Goal: Transaction & Acquisition: Purchase product/service

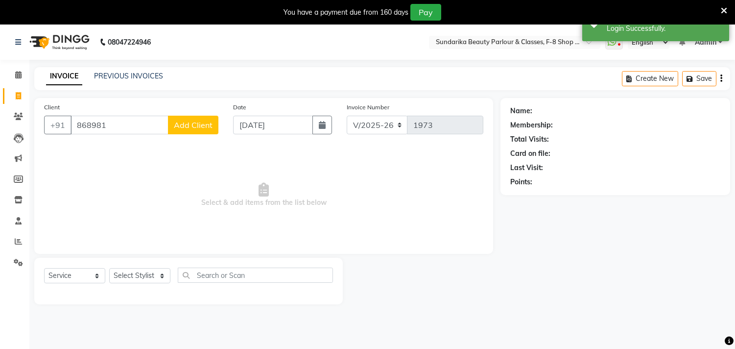
select select "5341"
select select "service"
type input "8689817604"
click at [192, 130] on button "Add Client" at bounding box center [193, 125] width 50 height 19
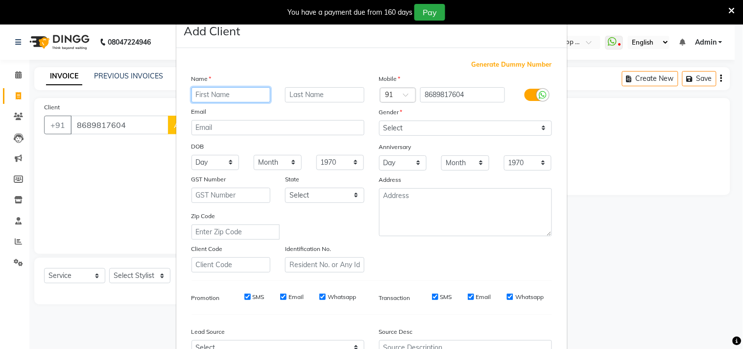
click at [240, 94] on input "text" at bounding box center [230, 94] width 79 height 15
type input "[PERSON_NAME]"
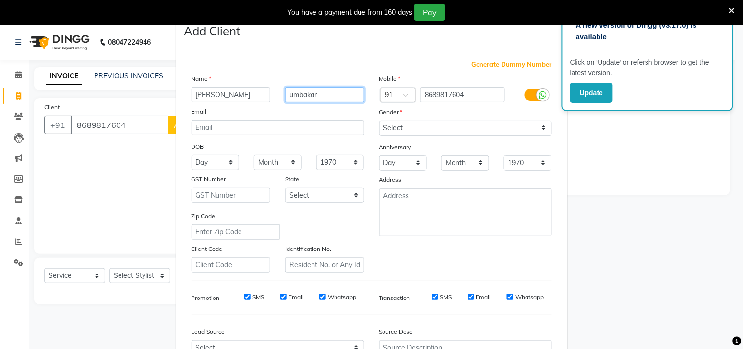
type input "umbakar"
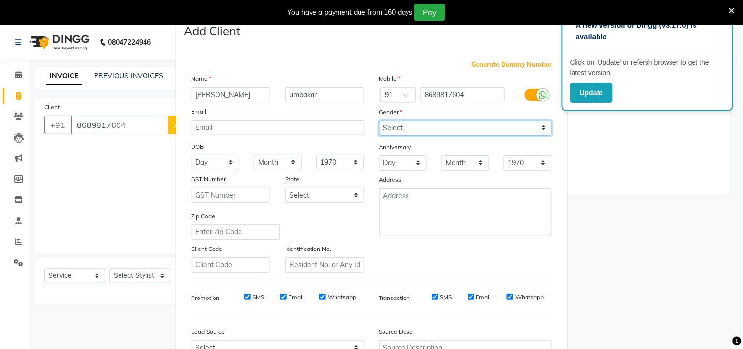
click at [439, 124] on select "Select Male Female Other Prefer Not To Say" at bounding box center [465, 127] width 173 height 15
click at [439, 126] on select "Select Male Female Other Prefer Not To Say" at bounding box center [465, 127] width 173 height 15
click at [428, 128] on select "Select Male Female Other Prefer Not To Say" at bounding box center [465, 127] width 173 height 15
select select "female"
click at [379, 120] on select "Select Male Female Other Prefer Not To Say" at bounding box center [465, 127] width 173 height 15
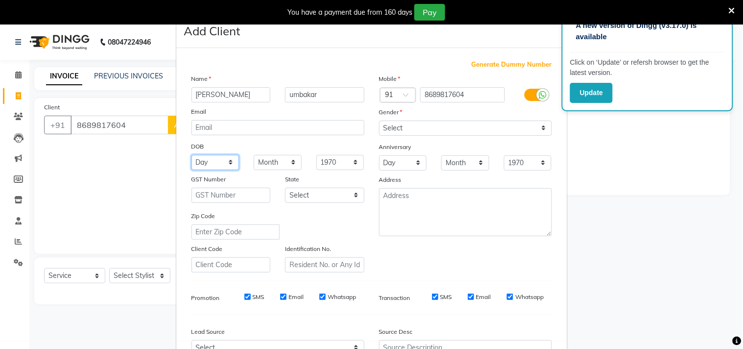
click at [204, 163] on select "Day 01 02 03 04 05 06 07 08 09 10 11 12 13 14 15 16 17 18 19 20 21 22 23 24 25 …" at bounding box center [215, 162] width 48 height 15
select select "23"
click at [191, 155] on select "Day 01 02 03 04 05 06 07 08 09 10 11 12 13 14 15 16 17 18 19 20 21 22 23 24 25 …" at bounding box center [215, 162] width 48 height 15
click at [277, 159] on select "Month January February March April May June July August September October Novem…" at bounding box center [278, 162] width 48 height 15
select select "09"
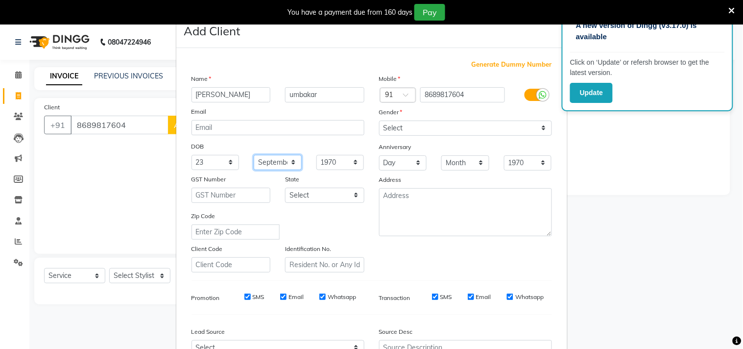
click at [254, 155] on select "Month January February March April May June July August September October Novem…" at bounding box center [278, 162] width 48 height 15
click at [324, 167] on select "1940 1941 1942 1943 1944 1945 1946 1947 1948 1949 1950 1951 1952 1953 1954 1955…" at bounding box center [340, 162] width 48 height 15
click at [324, 165] on select "1940 1941 1942 1943 1944 1945 1946 1947 1948 1949 1950 1951 1952 1953 1954 1955…" at bounding box center [340, 162] width 48 height 15
click at [350, 161] on select "1940 1941 1942 1943 1944 1945 1946 1947 1948 1949 1950 1951 1952 1953 1954 1955…" at bounding box center [340, 162] width 48 height 15
select select "1979"
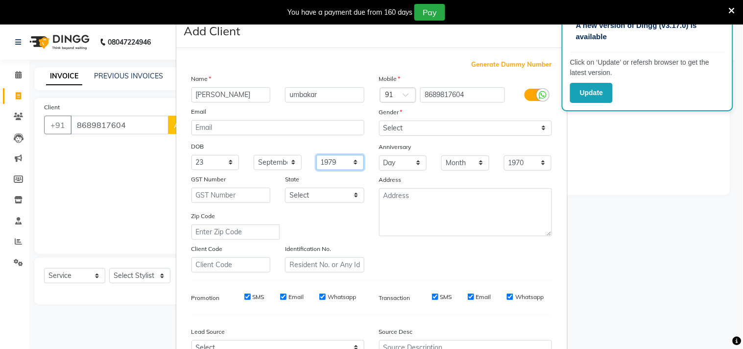
click at [316, 155] on select "1940 1941 1942 1943 1944 1945 1946 1947 1948 1949 1950 1951 1952 1953 1954 1955…" at bounding box center [340, 162] width 48 height 15
click at [343, 46] on div "Add Client" at bounding box center [371, 31] width 391 height 34
click at [397, 162] on select "Day 01 02 03 04 05 06 07 08 09 10 11 12 13 14 15 16 17 18 19 20 21 22 23 24 25 …" at bounding box center [403, 162] width 48 height 15
click at [407, 163] on select "Day 01 02 03 04 05 06 07 08 09 10 11 12 13 14 15 16 17 18 19 20 21 22 23 24 25 …" at bounding box center [403, 162] width 48 height 15
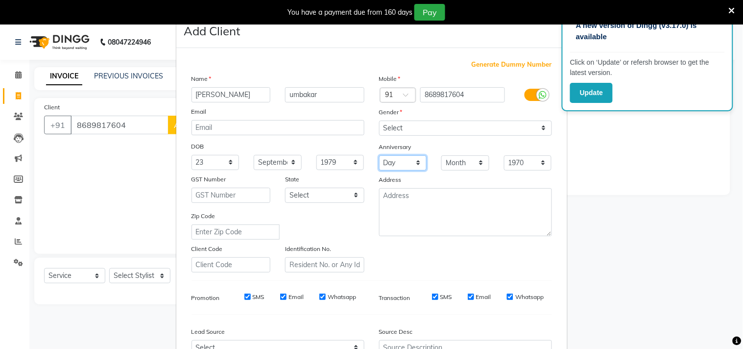
click at [407, 163] on select "Day 01 02 03 04 05 06 07 08 09 10 11 12 13 14 15 16 17 18 19 20 21 22 23 24 25 …" at bounding box center [403, 162] width 48 height 15
click at [406, 163] on select "Day 01 02 03 04 05 06 07 08 09 10 11 12 13 14 15 16 17 18 19 20 21 22 23 24 25 …" at bounding box center [403, 162] width 48 height 15
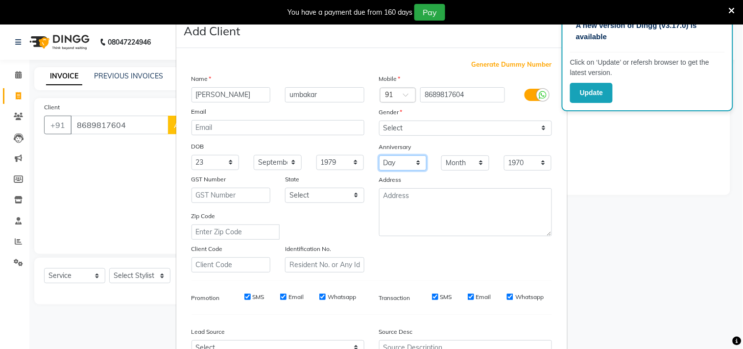
click at [406, 163] on select "Day 01 02 03 04 05 06 07 08 09 10 11 12 13 14 15 16 17 18 19 20 21 22 23 24 25 …" at bounding box center [403, 162] width 48 height 15
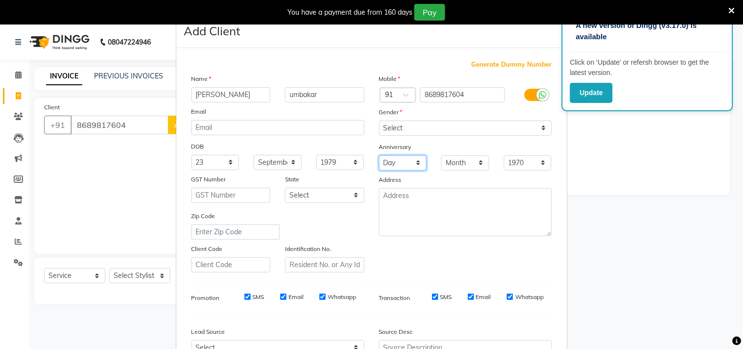
select select "18"
click at [379, 155] on select "Day 01 02 03 04 05 06 07 08 09 10 11 12 13 14 15 16 17 18 19 20 21 22 23 24 25 …" at bounding box center [403, 162] width 48 height 15
click at [456, 161] on select "Month January February March April May June July August September October Novem…" at bounding box center [465, 162] width 48 height 15
drag, startPoint x: 456, startPoint y: 161, endPoint x: 459, endPoint y: 166, distance: 6.6
click at [456, 161] on select "Month January February March April May June July August September October Novem…" at bounding box center [465, 162] width 48 height 15
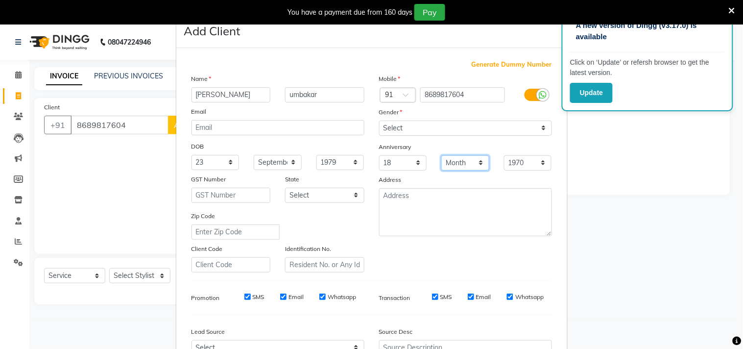
click at [461, 155] on select "Month January February March April May June July August September October Novem…" at bounding box center [465, 162] width 48 height 15
click at [461, 164] on select "Month January February March April May June July August September October Novem…" at bounding box center [465, 162] width 48 height 15
click at [461, 165] on select "Month January February March April May June July August September October Novem…" at bounding box center [465, 162] width 48 height 15
click at [466, 164] on select "Month January February March April May June July August September October Novem…" at bounding box center [465, 162] width 48 height 15
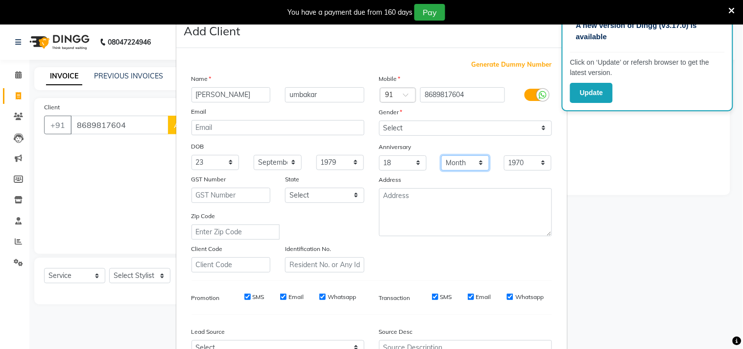
click at [466, 164] on select "Month January February March April May June July August September October Novem…" at bounding box center [465, 162] width 48 height 15
click at [467, 165] on select "Month January February March April May June July August September October Novem…" at bounding box center [465, 162] width 48 height 15
select select "06"
click at [441, 155] on select "Month January February March April May June July August September October Novem…" at bounding box center [465, 162] width 48 height 15
click at [507, 164] on select "1970 1971 1972 1973 1974 1975 1976 1977 1978 1979 1980 1981 1982 1983 1984 1985…" at bounding box center [528, 162] width 48 height 15
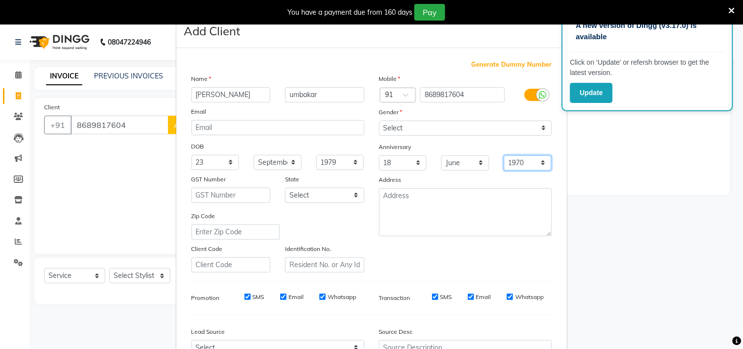
select select "1998"
click at [504, 155] on select "1970 1971 1972 1973 1974 1975 1976 1977 1978 1979 1980 1981 1982 1983 1984 1985…" at bounding box center [528, 162] width 48 height 15
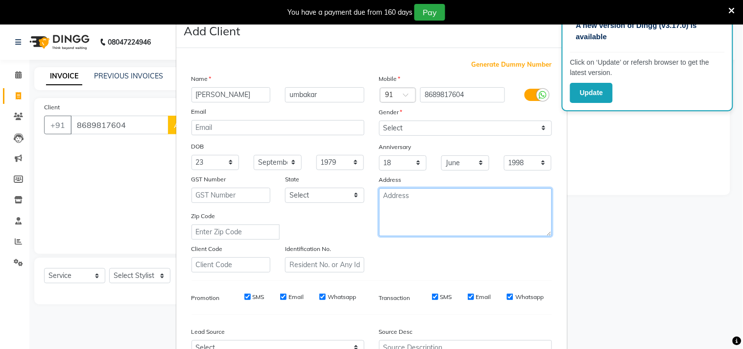
click at [389, 204] on textarea at bounding box center [465, 212] width 173 height 48
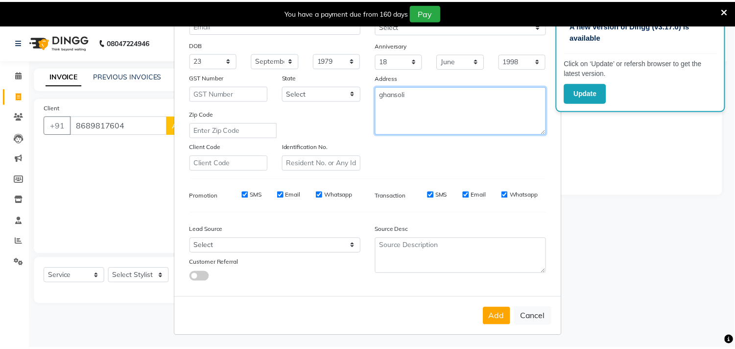
scroll to position [104, 0]
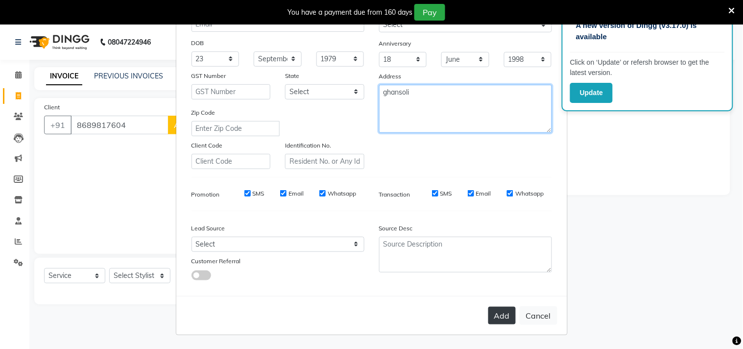
type textarea "ghansoli"
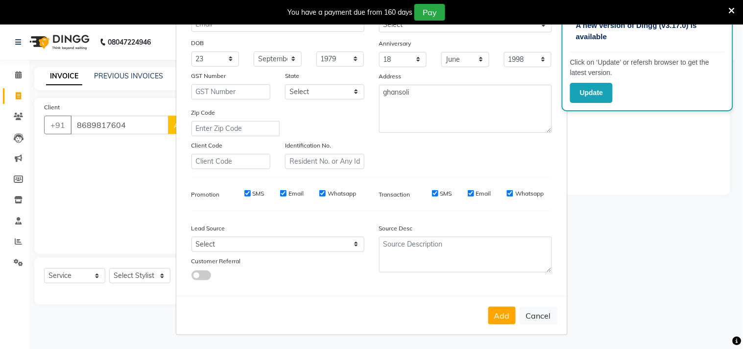
click at [502, 312] on button "Add" at bounding box center [501, 315] width 27 height 18
click at [502, 312] on div "Add Cancel" at bounding box center [371, 315] width 391 height 39
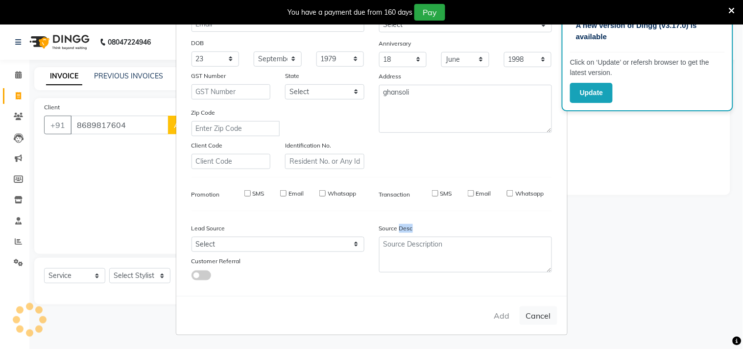
select select
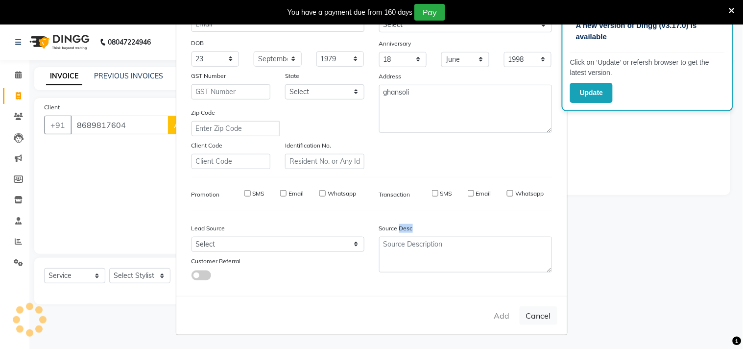
select select
checkbox input "false"
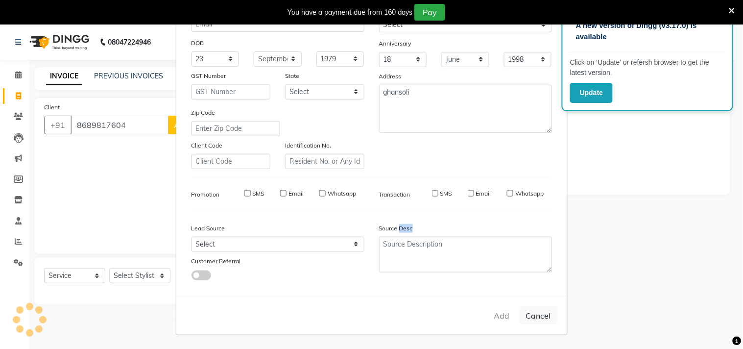
checkbox input "false"
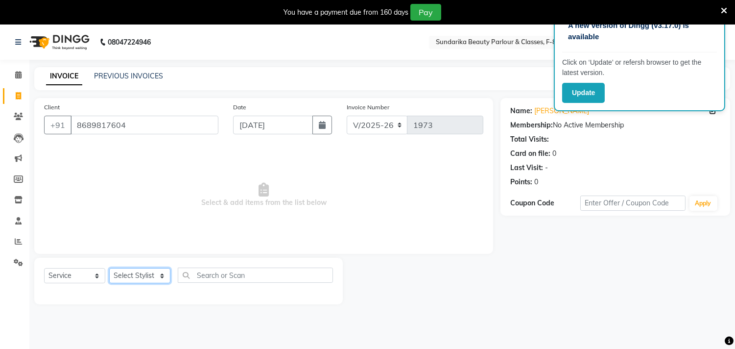
click at [124, 277] on select "Select Stylist Gita mala [PERSON_NAME] Mam" at bounding box center [139, 275] width 61 height 15
click at [123, 274] on select "Select Stylist Gita mala [PERSON_NAME] Mam" at bounding box center [139, 275] width 61 height 15
click at [124, 273] on select "Select Stylist Gita mala [PERSON_NAME] Mam" at bounding box center [139, 275] width 61 height 15
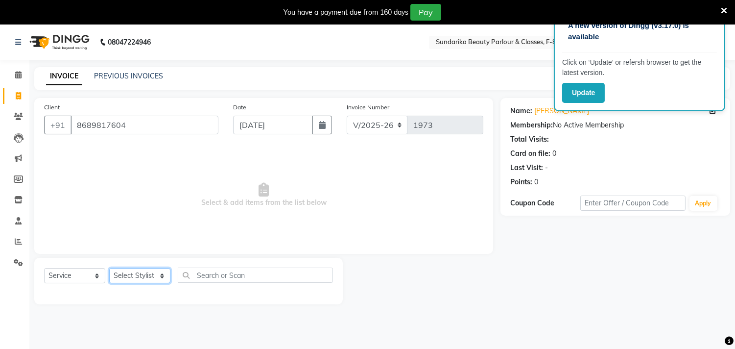
select select "35109"
click at [109, 268] on select "Select Stylist Gita mala [PERSON_NAME] Mam" at bounding box center [139, 275] width 61 height 15
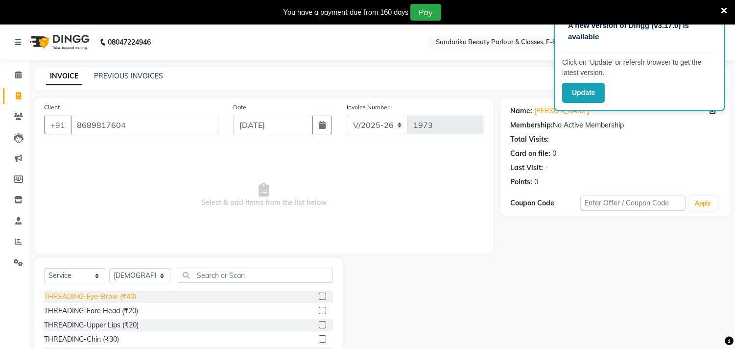
click at [118, 296] on div "THREADING-Eye-Brow (₹40)" at bounding box center [90, 296] width 92 height 10
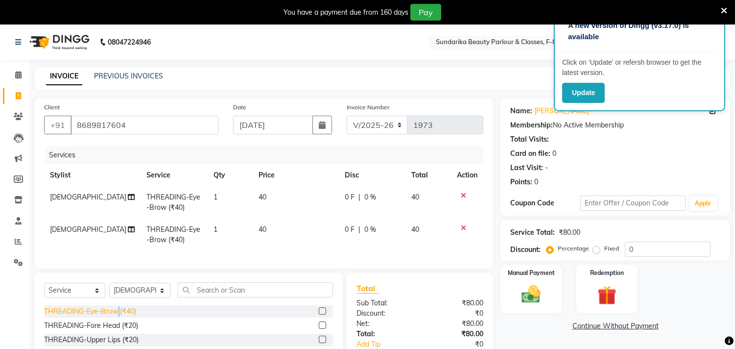
checkbox input "false"
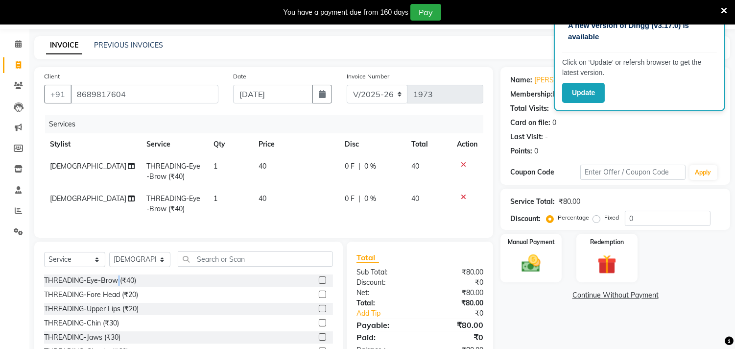
scroll to position [54, 0]
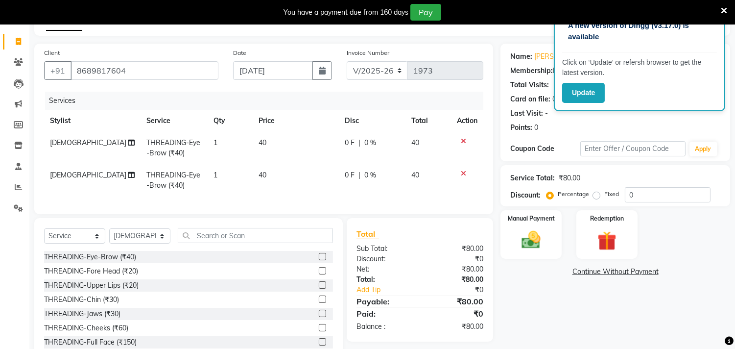
click at [463, 172] on icon at bounding box center [463, 173] width 5 height 7
click at [463, 172] on div "Services Stylist Service Qty Price Disc Total Action Gita THREADING-Eye-Brow (₹…" at bounding box center [263, 148] width 439 height 113
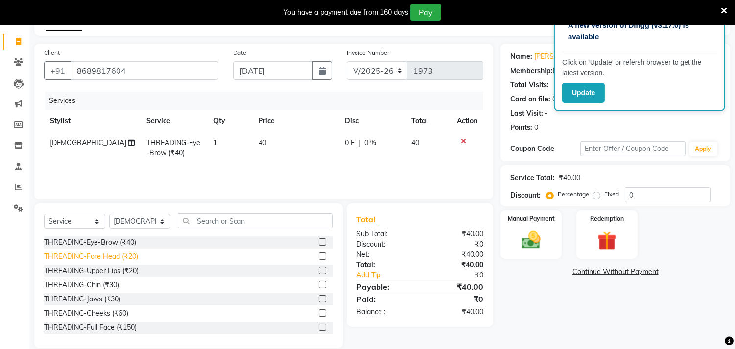
click at [123, 254] on div "THREADING-Fore Head (₹20)" at bounding box center [91, 256] width 94 height 10
click at [123, 236] on div "Select Service Product Membership Package Voucher Prepaid Gift Card Select Styl…" at bounding box center [188, 224] width 289 height 23
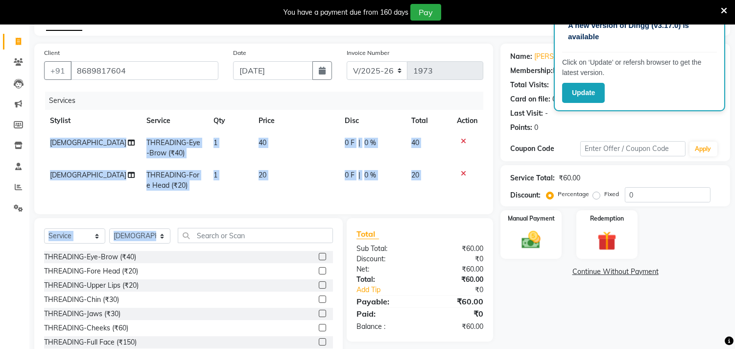
checkbox input "false"
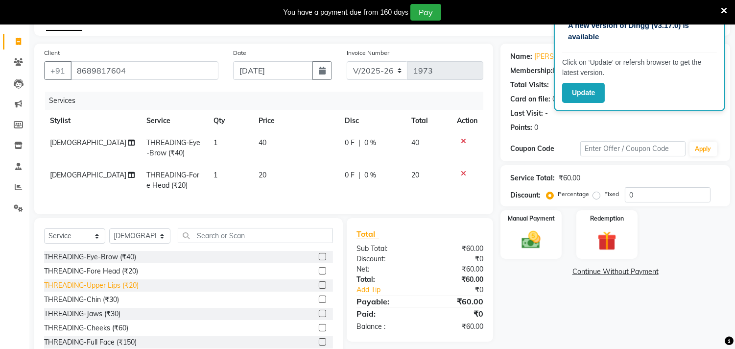
click at [124, 290] on div "THREADING-Upper Lips (₹20)" at bounding box center [91, 285] width 94 height 10
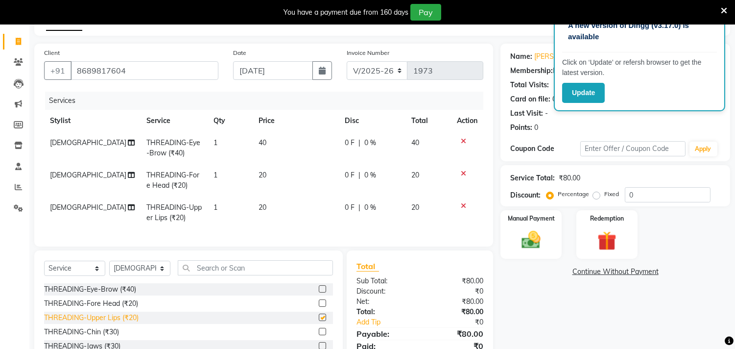
checkbox input "false"
click at [530, 234] on img at bounding box center [531, 240] width 32 height 23
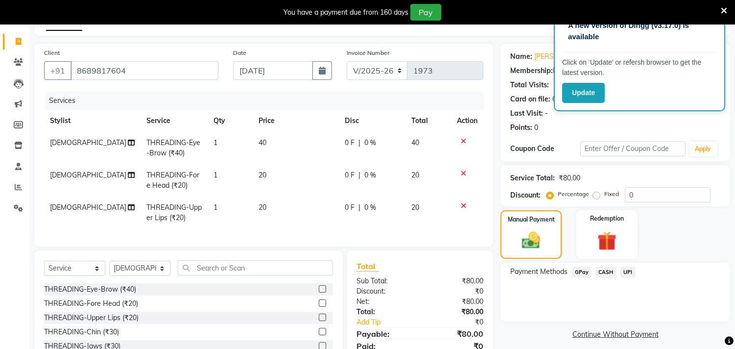
click at [606, 270] on span "CASH" at bounding box center [605, 271] width 21 height 11
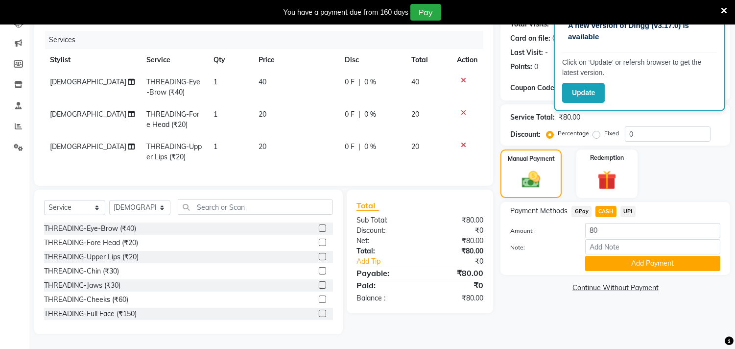
scroll to position [123, 0]
click at [609, 260] on button "Add Payment" at bounding box center [652, 263] width 135 height 15
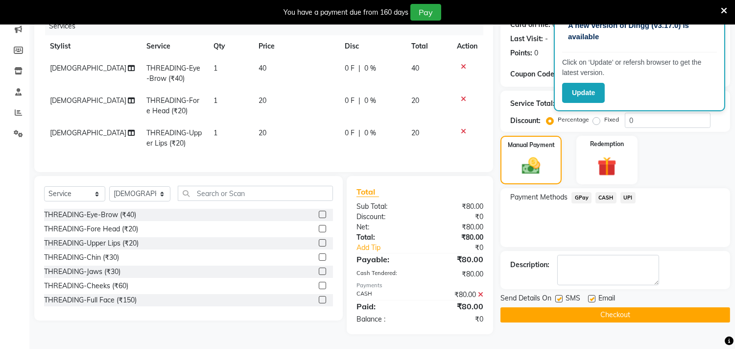
scroll to position [137, 0]
click at [598, 307] on button "Checkout" at bounding box center [615, 314] width 230 height 15
click at [598, 307] on div "Checkout" at bounding box center [615, 314] width 230 height 15
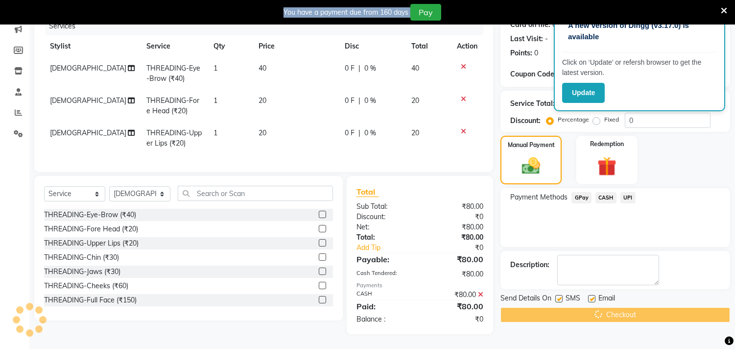
click at [598, 307] on div "Checkout" at bounding box center [615, 314] width 230 height 15
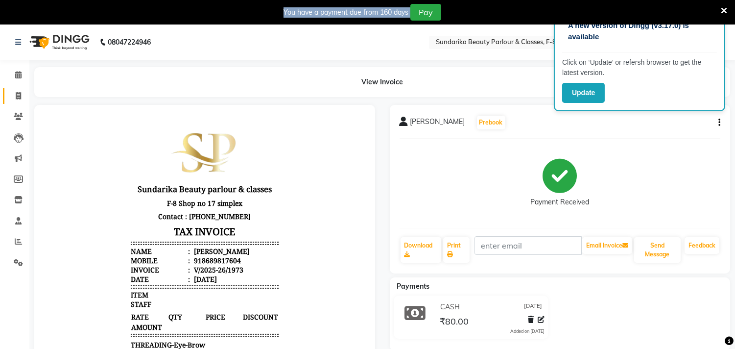
click at [15, 90] on link "Invoice" at bounding box center [14, 96] width 23 height 16
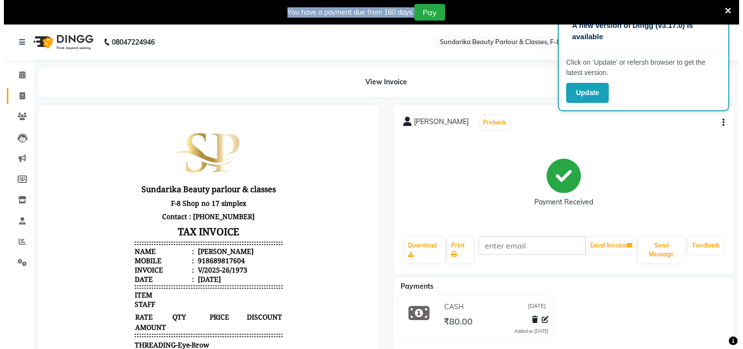
scroll to position [24, 0]
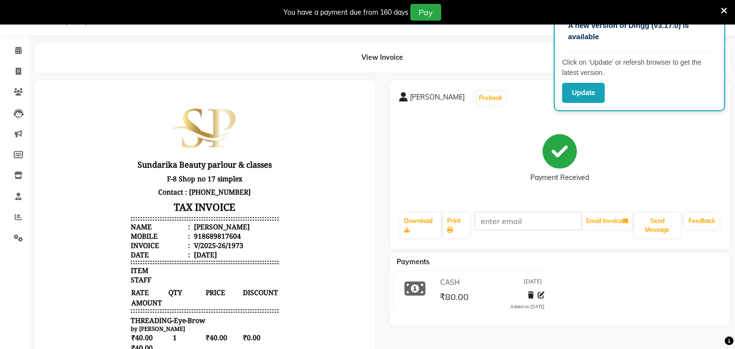
select select "service"
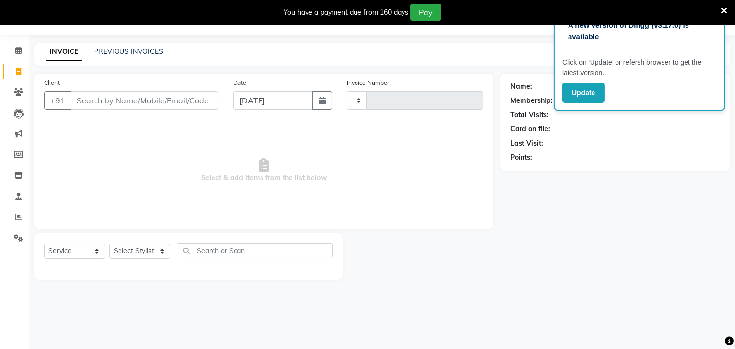
type input "1974"
select select "5341"
click at [131, 250] on select "Select Stylist" at bounding box center [139, 250] width 61 height 15
select select "35110"
click at [109, 244] on select "Select Stylist Gita mala [PERSON_NAME] Mam" at bounding box center [139, 250] width 61 height 15
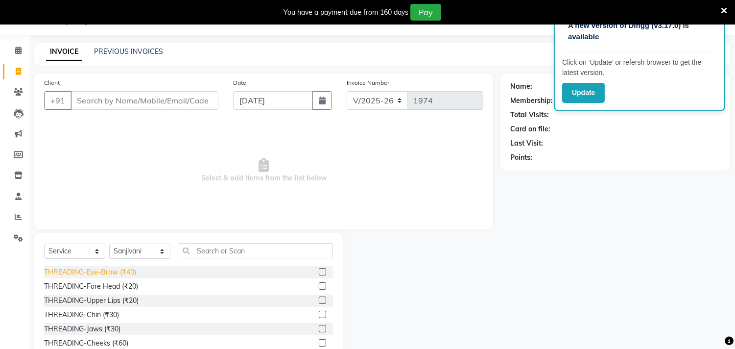
click at [119, 272] on div "THREADING-Eye-Brow (₹40)" at bounding box center [90, 272] width 92 height 10
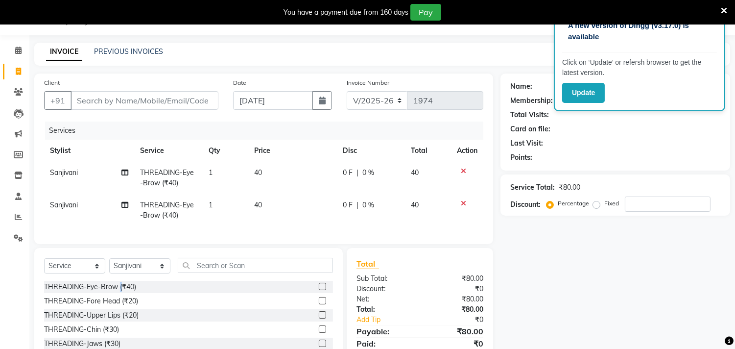
checkbox input "false"
click at [112, 305] on div "THREADING-Fore Head (₹20)" at bounding box center [91, 301] width 94 height 10
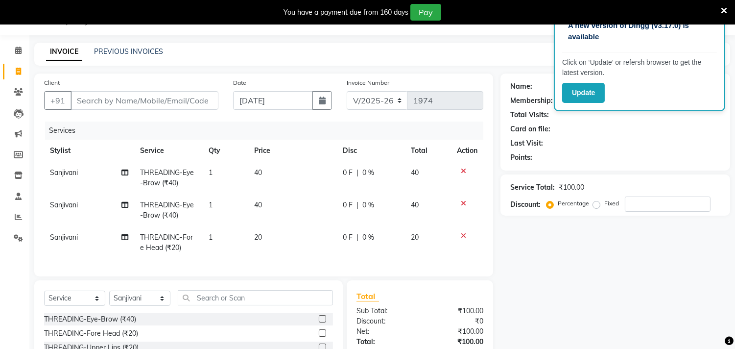
click at [463, 202] on icon at bounding box center [463, 203] width 5 height 7
click at [463, 232] on icon at bounding box center [463, 235] width 5 height 7
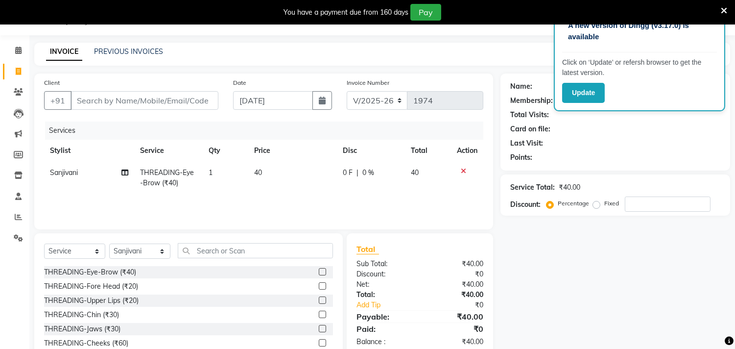
click at [121, 286] on div "THREADING-Fore Head (₹20)" at bounding box center [91, 286] width 94 height 10
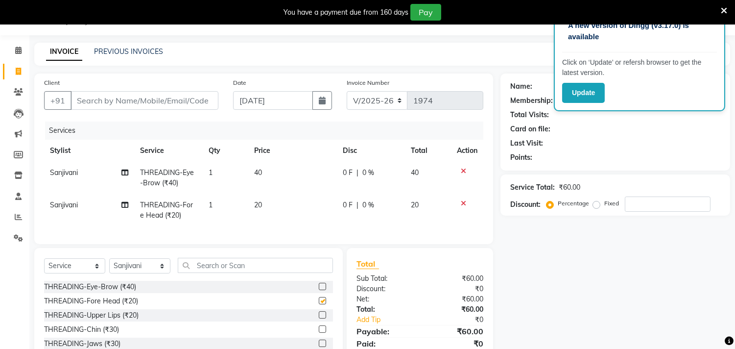
checkbox input "false"
click at [169, 104] on input "Client" at bounding box center [144, 100] width 148 height 19
type input "9"
type input "0"
type input "9773708911"
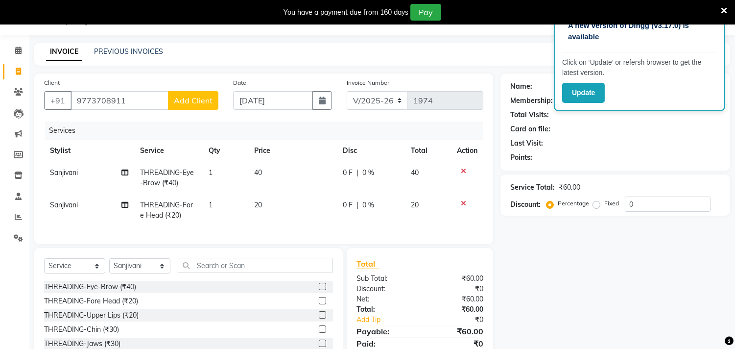
click at [191, 94] on button "Add Client" at bounding box center [193, 100] width 50 height 19
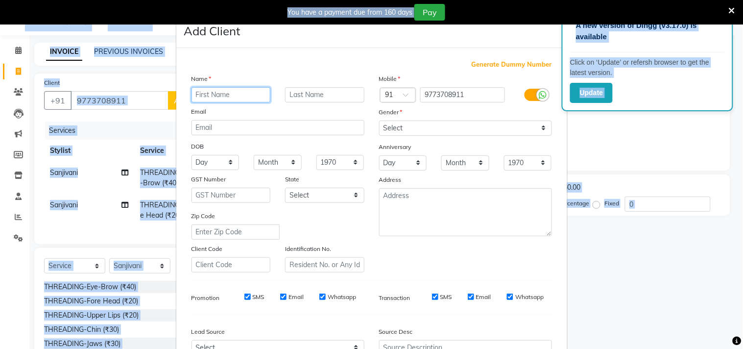
click at [209, 95] on input "text" at bounding box center [230, 94] width 79 height 15
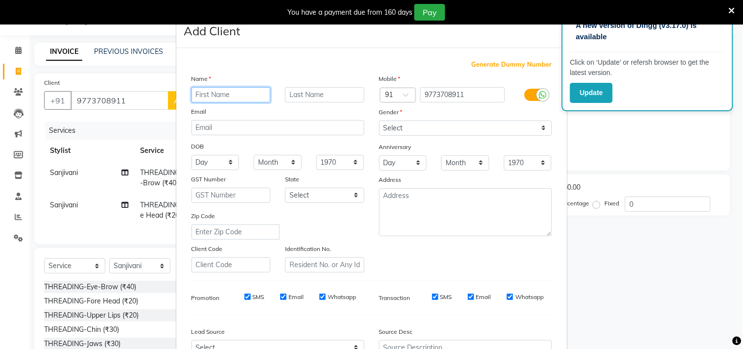
click at [209, 95] on input "text" at bounding box center [230, 94] width 79 height 15
type input "pallavi"
type input "jagtap"
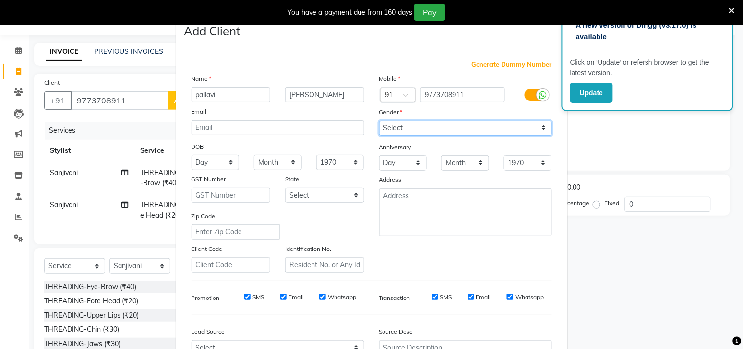
click at [411, 126] on select "Select Male Female Other Prefer Not To Say" at bounding box center [465, 127] width 173 height 15
select select "female"
click at [379, 120] on select "Select Male Female Other Prefer Not To Say" at bounding box center [465, 127] width 173 height 15
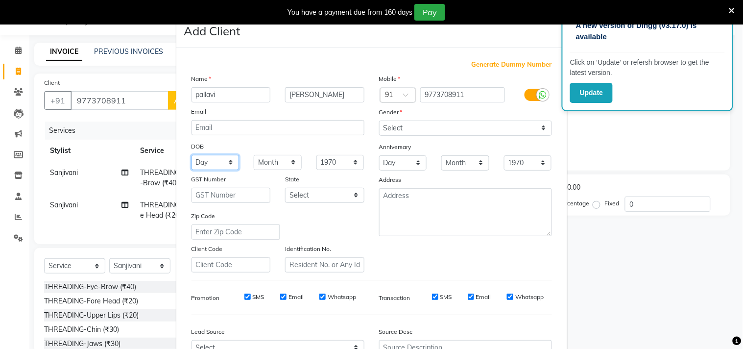
click at [202, 164] on select "Day 01 02 03 04 05 06 07 08 09 10 11 12 13 14 15 16 17 18 19 20 21 22 23 24 25 …" at bounding box center [215, 162] width 48 height 15
select select "24"
click at [191, 155] on select "Day 01 02 03 04 05 06 07 08 09 10 11 12 13 14 15 16 17 18 19 20 21 22 23 24 25 …" at bounding box center [215, 162] width 48 height 15
click at [265, 161] on select "Month January February March April May June July August September October Novem…" at bounding box center [278, 162] width 48 height 15
select select "10"
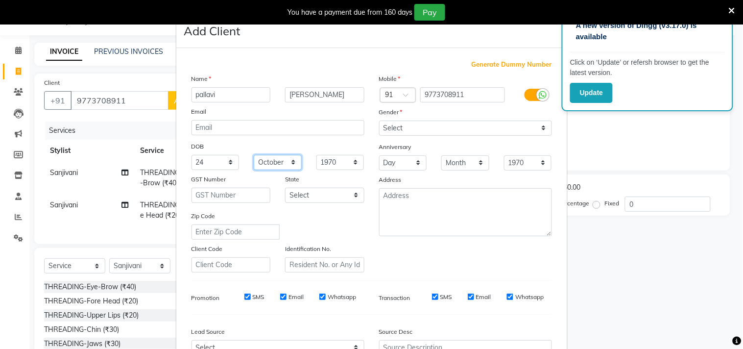
click at [254, 155] on select "Month January February March April May June July August September October Novem…" at bounding box center [278, 162] width 48 height 15
click at [330, 162] on select "1940 1941 1942 1943 1944 1945 1946 1947 1948 1949 1950 1951 1952 1953 1954 1955…" at bounding box center [340, 162] width 48 height 15
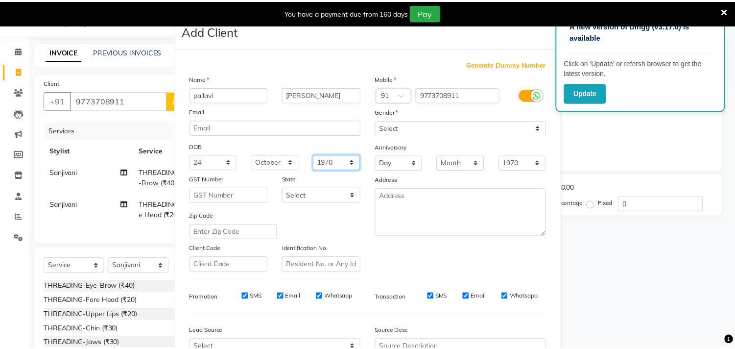
scroll to position [104, 0]
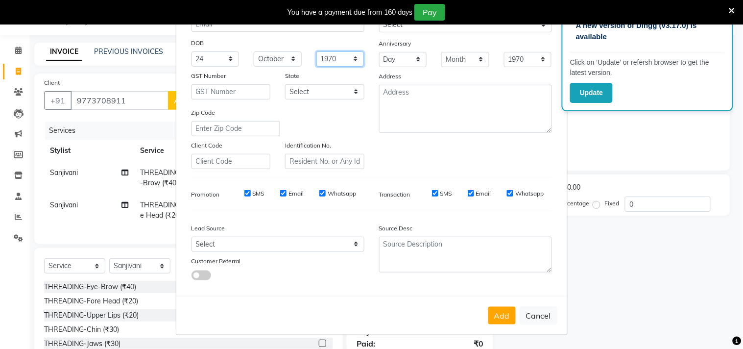
click at [336, 62] on select "1940 1941 1942 1943 1944 1945 1946 1947 1948 1949 1950 1951 1952 1953 1954 1955…" at bounding box center [340, 58] width 48 height 15
select select "1990"
click at [316, 51] on select "1940 1941 1942 1943 1944 1945 1946 1947 1948 1949 1950 1951 1952 1953 1954 1955…" at bounding box center [340, 58] width 48 height 15
click at [398, 63] on select "Day 01 02 03 04 05 06 07 08 09 10 11 12 13 14 15 16 17 18 19 20 21 22 23 24 25 …" at bounding box center [403, 59] width 48 height 15
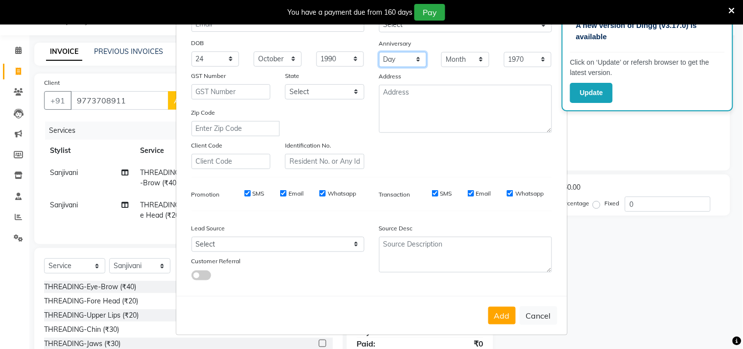
click at [400, 57] on select "Day 01 02 03 04 05 06 07 08 09 10 11 12 13 14 15 16 17 18 19 20 21 22 23 24 25 …" at bounding box center [403, 59] width 48 height 15
click at [400, 60] on select "Day 01 02 03 04 05 06 07 08 09 10 11 12 13 14 15 16 17 18 19 20 21 22 23 24 25 …" at bounding box center [403, 59] width 48 height 15
click at [404, 64] on select "Day 01 02 03 04 05 06 07 08 09 10 11 12 13 14 15 16 17 18 19 20 21 22 23 24 25 …" at bounding box center [403, 59] width 48 height 15
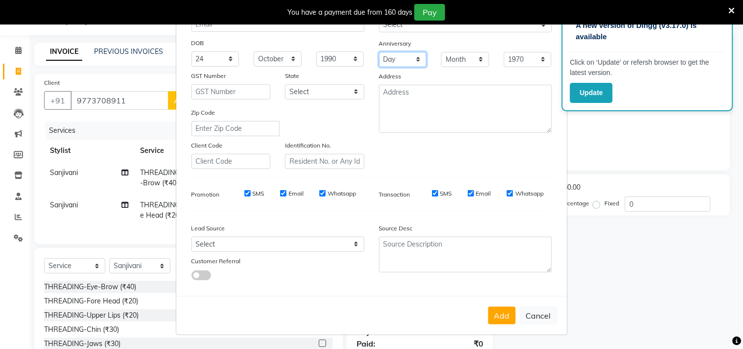
click at [395, 57] on select "Day 01 02 03 04 05 06 07 08 09 10 11 12 13 14 15 16 17 18 19 20 21 22 23 24 25 …" at bounding box center [403, 59] width 48 height 15
select select "28"
click at [379, 52] on select "Day 01 02 03 04 05 06 07 08 09 10 11 12 13 14 15 16 17 18 19 20 21 22 23 24 25 …" at bounding box center [403, 59] width 48 height 15
click at [461, 60] on select "Month January February March April May June July August September October Novem…" at bounding box center [465, 59] width 48 height 15
select select "05"
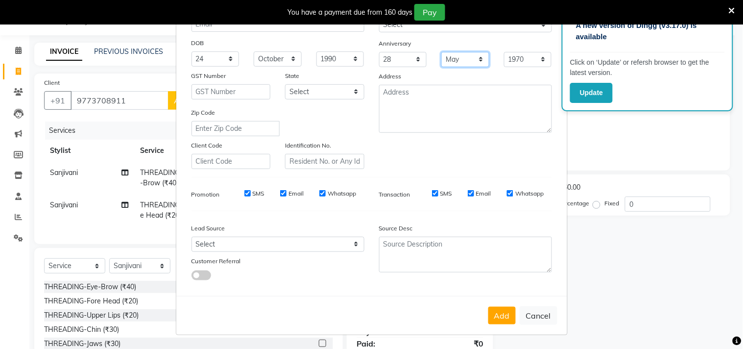
click at [441, 52] on select "Month January February March April May June July August September October Novem…" at bounding box center [465, 59] width 48 height 15
drag, startPoint x: 517, startPoint y: 59, endPoint x: 514, endPoint y: 66, distance: 7.5
click at [516, 59] on select "1970 1971 1972 1973 1974 1975 1976 1977 1978 1979 1980 1981 1982 1983 1984 1985…" at bounding box center [528, 59] width 48 height 15
select select "2015"
click at [504, 52] on select "1970 1971 1972 1973 1974 1975 1976 1977 1978 1979 1980 1981 1982 1983 1984 1985…" at bounding box center [528, 59] width 48 height 15
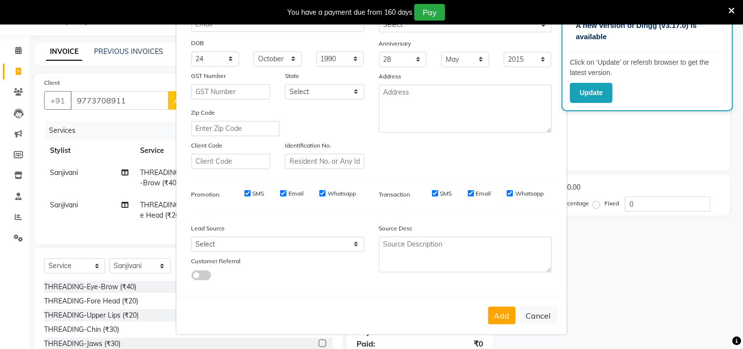
click at [539, 223] on div "Source Desc" at bounding box center [466, 230] width 188 height 14
click at [385, 95] on textarea at bounding box center [465, 109] width 173 height 48
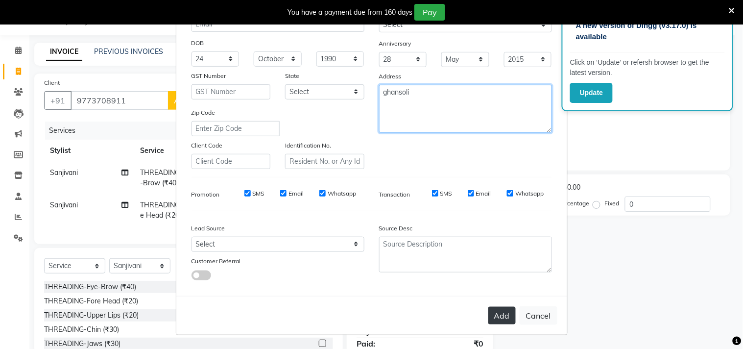
type textarea "ghansoli"
click at [491, 314] on button "Add" at bounding box center [501, 315] width 27 height 18
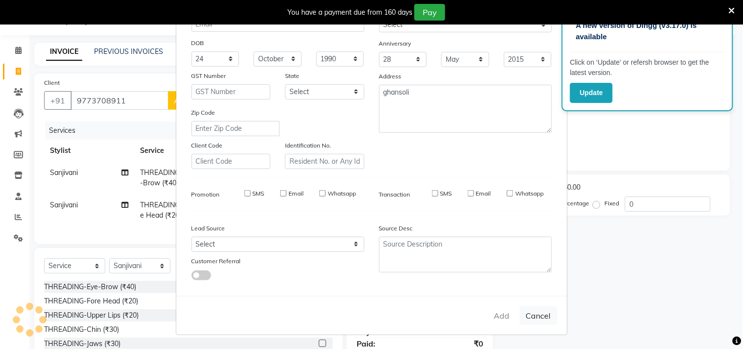
select select
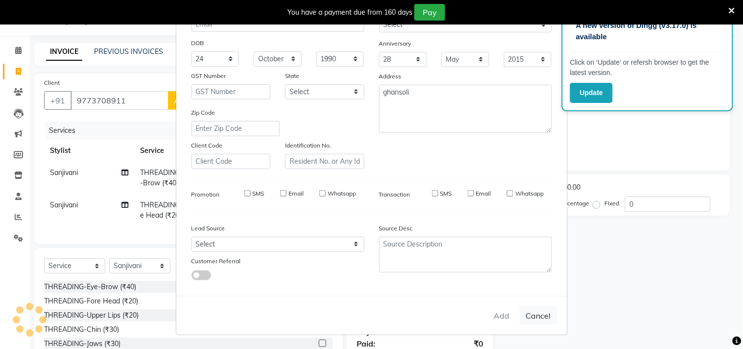
select select
checkbox input "false"
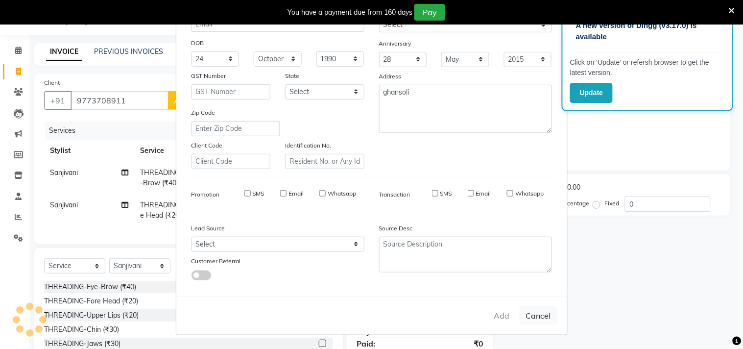
checkbox input "false"
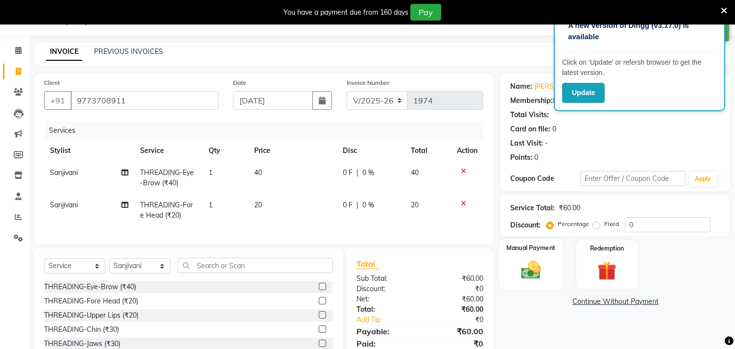
click at [528, 273] on img at bounding box center [531, 269] width 32 height 23
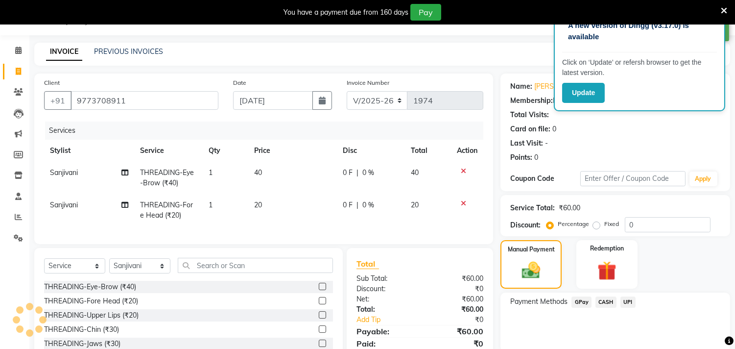
click at [603, 299] on span "CASH" at bounding box center [605, 301] width 21 height 11
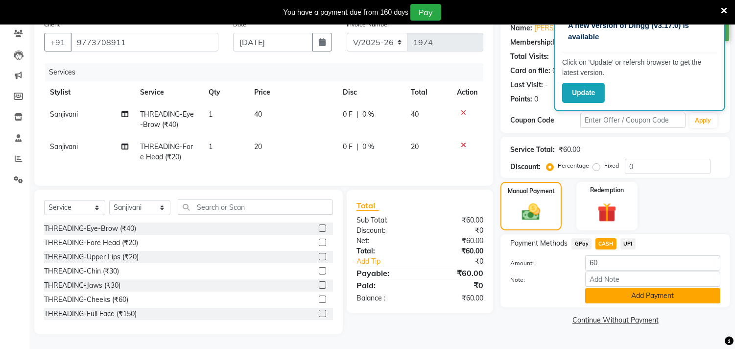
click at [612, 288] on button "Add Payment" at bounding box center [652, 295] width 135 height 15
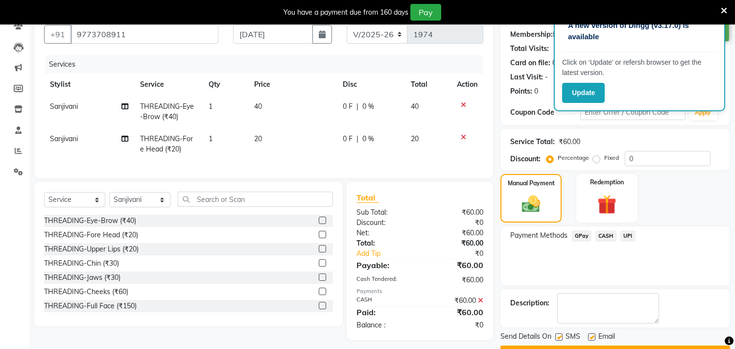
scroll to position [116, 0]
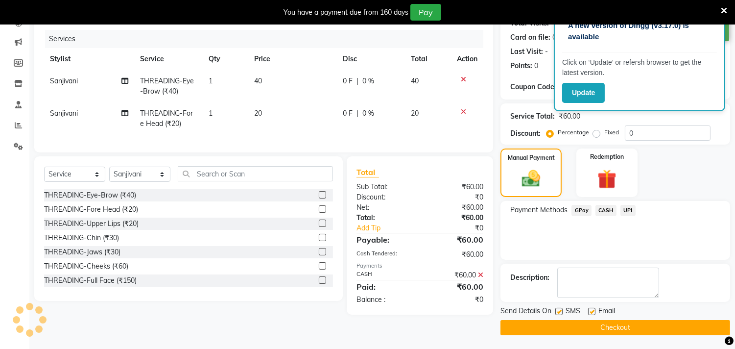
click at [615, 325] on button "Checkout" at bounding box center [615, 327] width 230 height 15
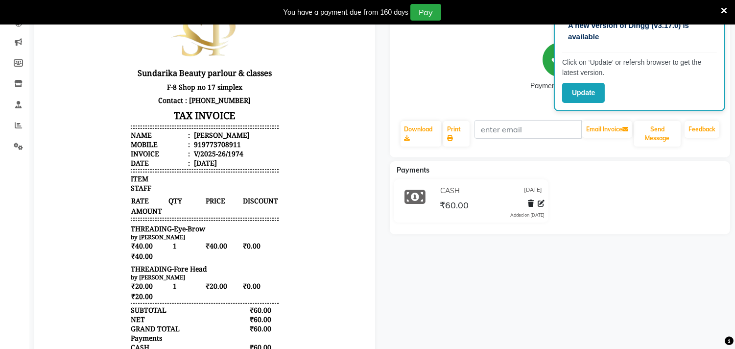
click at [614, 324] on div "pallavi jagtap Prebook Payment Received Download Print Email Invoice Send Messa…" at bounding box center [559, 198] width 355 height 418
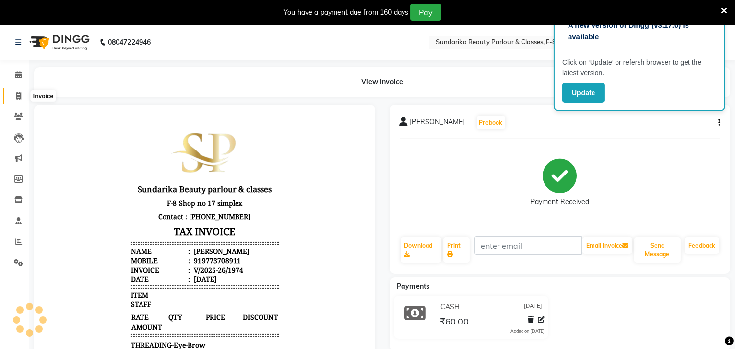
click at [17, 93] on icon at bounding box center [18, 95] width 5 height 7
select select "service"
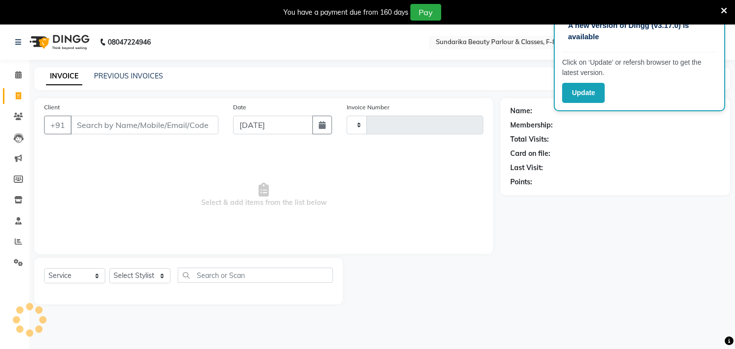
scroll to position [24, 0]
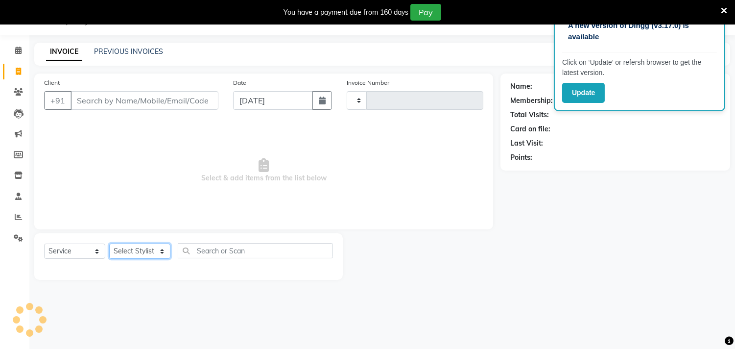
click at [153, 256] on select "Select Stylist" at bounding box center [139, 250] width 61 height 15
click at [142, 248] on select "Select Stylist" at bounding box center [139, 250] width 61 height 15
click at [118, 256] on select "Select Stylist" at bounding box center [139, 250] width 61 height 15
click at [119, 255] on select "Select Stylist" at bounding box center [139, 250] width 61 height 15
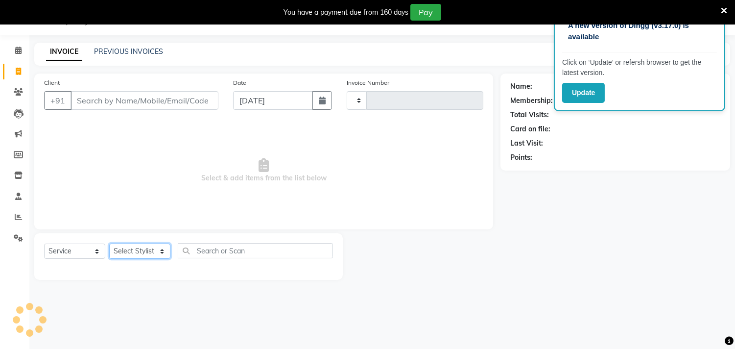
click at [119, 255] on select "Select Stylist" at bounding box center [139, 250] width 61 height 15
click at [126, 250] on select "Select Stylist" at bounding box center [139, 250] width 61 height 15
click at [439, 204] on span "Select & add items from the list below" at bounding box center [263, 170] width 439 height 98
click at [110, 253] on select "Select Stylist" at bounding box center [139, 250] width 61 height 15
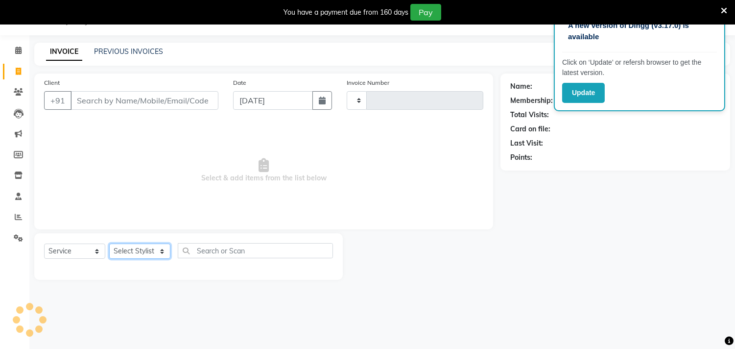
click at [135, 246] on select "Select Stylist" at bounding box center [139, 250] width 61 height 15
click at [136, 247] on select "Select Stylist" at bounding box center [139, 250] width 61 height 15
click at [134, 252] on select "Select Stylist" at bounding box center [139, 250] width 61 height 15
click at [142, 255] on select "Select Stylist" at bounding box center [139, 250] width 61 height 15
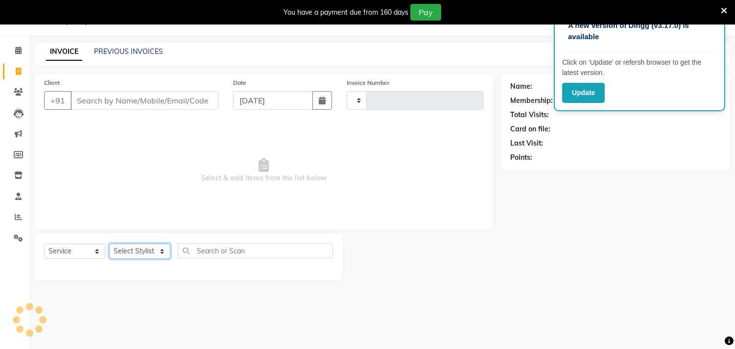
click at [142, 255] on select "Select Stylist" at bounding box center [139, 250] width 61 height 15
click at [143, 252] on select "Select Stylist" at bounding box center [139, 250] width 61 height 15
click at [60, 252] on select "Select Service Product Membership Package Voucher Prepaid Gift Card" at bounding box center [74, 250] width 61 height 15
click at [44, 244] on select "Select Service Product Membership Package Voucher Prepaid Gift Card" at bounding box center [74, 250] width 61 height 15
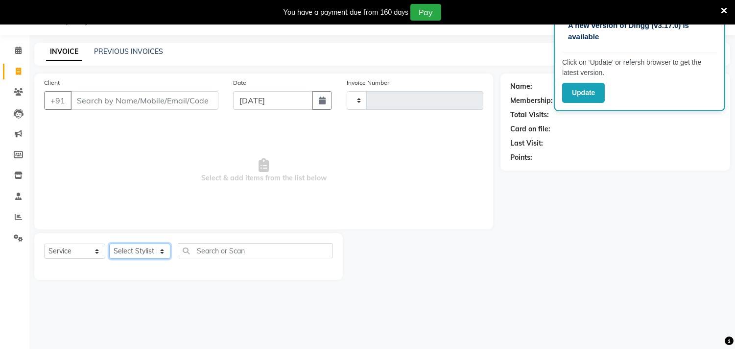
click at [129, 253] on select "Select Stylist" at bounding box center [139, 250] width 61 height 15
click at [136, 251] on select "Select Stylist" at bounding box center [139, 250] width 61 height 15
click at [136, 250] on select "Select Stylist" at bounding box center [139, 250] width 61 height 15
click at [138, 247] on select "Select Stylist" at bounding box center [139, 250] width 61 height 15
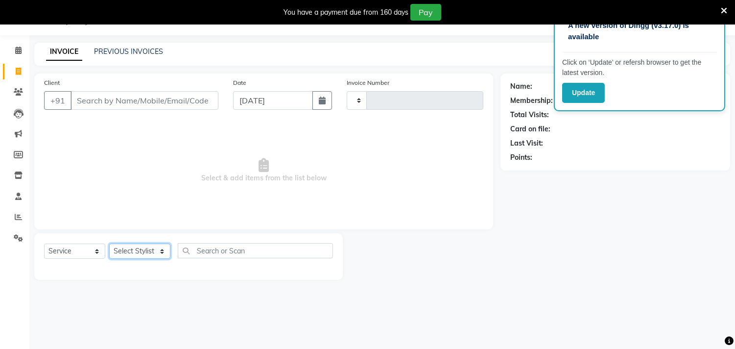
click at [138, 247] on select "Select Stylist" at bounding box center [139, 250] width 61 height 15
click at [139, 246] on select "Select Stylist" at bounding box center [139, 250] width 61 height 15
click at [133, 253] on select "Select Stylist" at bounding box center [139, 250] width 61 height 15
click at [157, 98] on input "Client" at bounding box center [144, 100] width 148 height 19
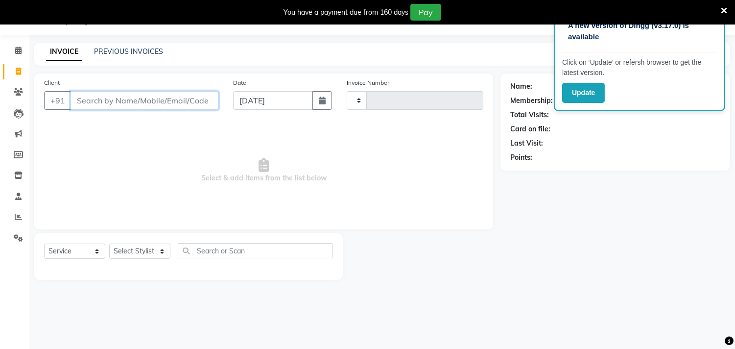
click at [157, 97] on input "Client" at bounding box center [144, 100] width 148 height 19
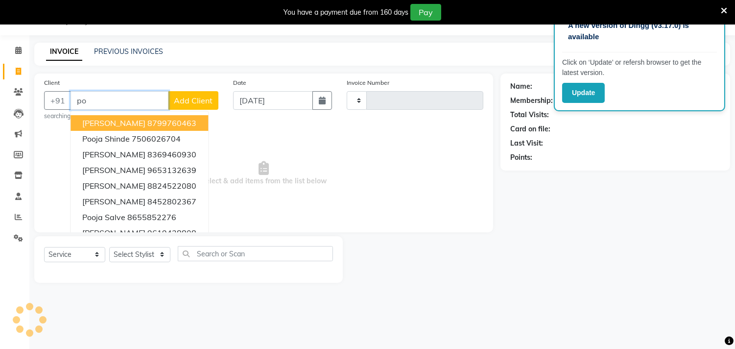
type input "p"
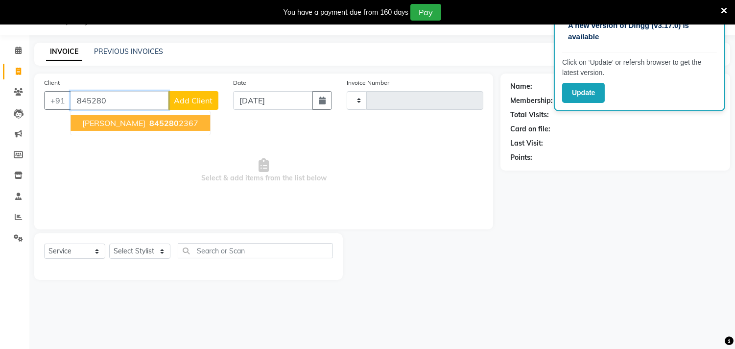
click at [190, 124] on ngb-highlight "845280 2367" at bounding box center [172, 123] width 51 height 10
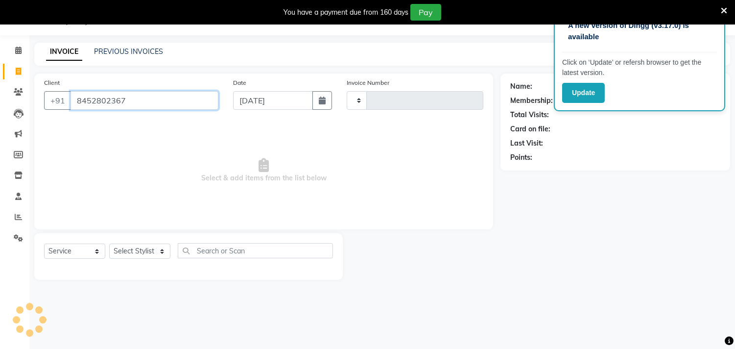
type input "8452802367"
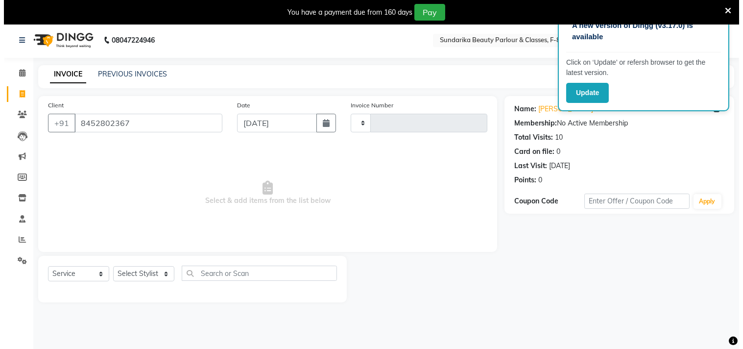
scroll to position [0, 0]
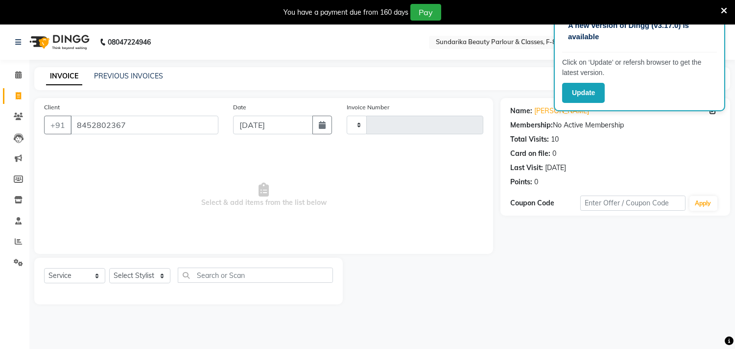
click at [133, 280] on div "Select Service Product Membership Package Voucher Prepaid Gift Card Select Styl…" at bounding box center [188, 278] width 289 height 23
click at [133, 277] on select "Select Stylist" at bounding box center [139, 275] width 61 height 15
click at [133, 275] on select "Select Stylist" at bounding box center [139, 275] width 61 height 15
click at [60, 278] on select "Select Service Product Membership Package Voucher Prepaid Gift Card" at bounding box center [74, 275] width 61 height 15
click at [44, 268] on select "Select Service Product Membership Package Voucher Prepaid Gift Card" at bounding box center [74, 275] width 61 height 15
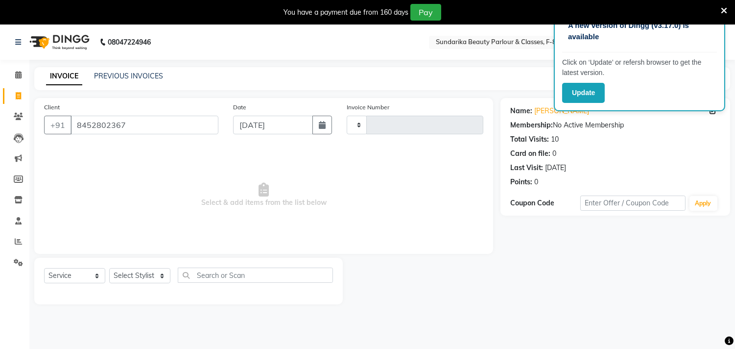
click at [80, 182] on span "Select & add items from the list below" at bounding box center [263, 195] width 439 height 98
click at [141, 275] on select "Select Stylist" at bounding box center [139, 275] width 61 height 15
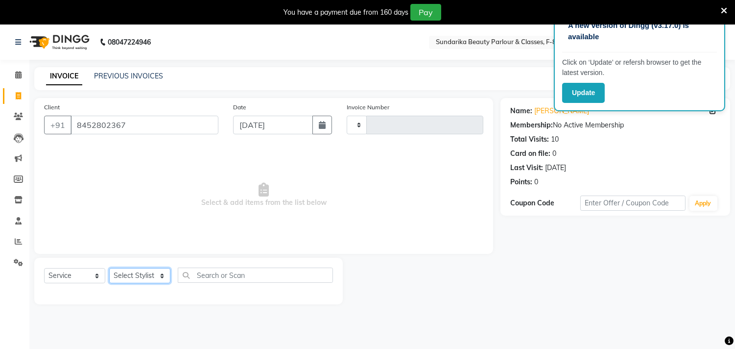
click at [141, 275] on select "Select Stylist" at bounding box center [139, 275] width 61 height 15
click at [140, 274] on select "Select Stylist" at bounding box center [139, 275] width 61 height 15
click at [15, 80] on span at bounding box center [18, 75] width 17 height 11
click at [459, 76] on div "INVOICE PREVIOUS INVOICES Create New Save" at bounding box center [382, 78] width 696 height 23
click at [722, 7] on icon at bounding box center [724, 10] width 6 height 9
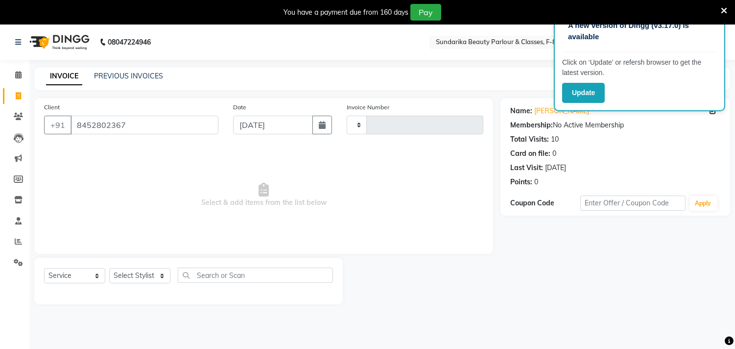
click at [722, 24] on nav "08047224946 Select Location × Sundarika Beauty Parlour & Classes, F-8 Shop No 1…" at bounding box center [367, 41] width 735 height 35
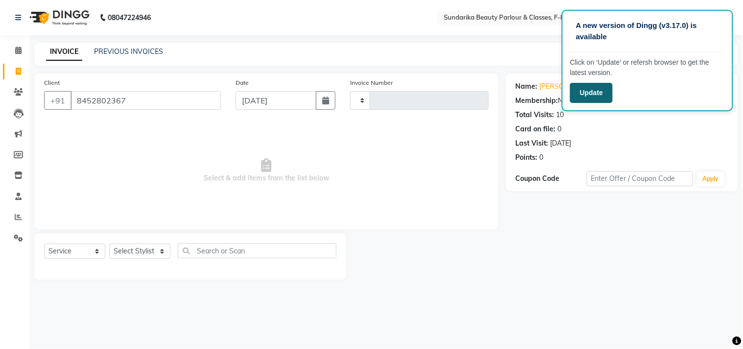
click at [602, 85] on button "Update" at bounding box center [591, 93] width 43 height 20
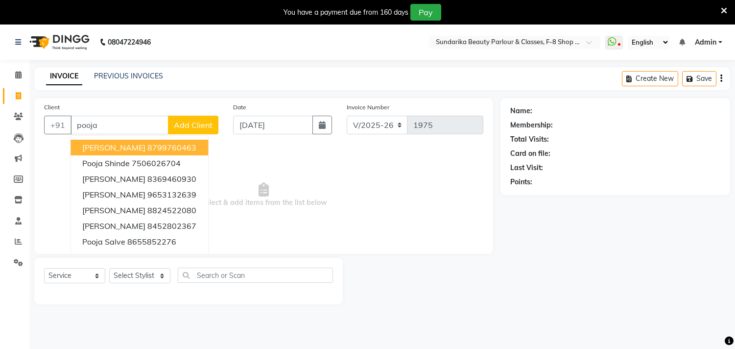
select select "5341"
select select "service"
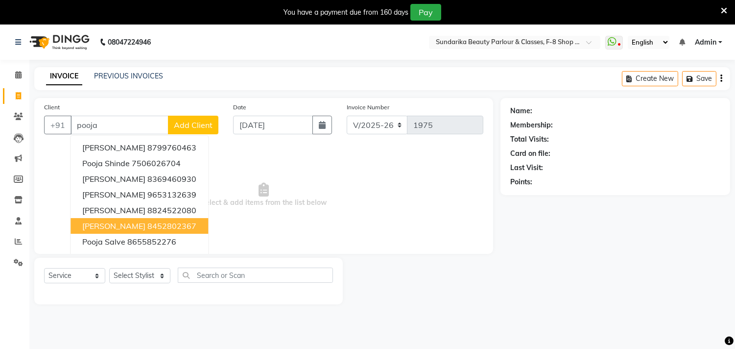
click at [169, 224] on ngb-highlight "8452802367" at bounding box center [171, 226] width 49 height 10
type input "8452802367"
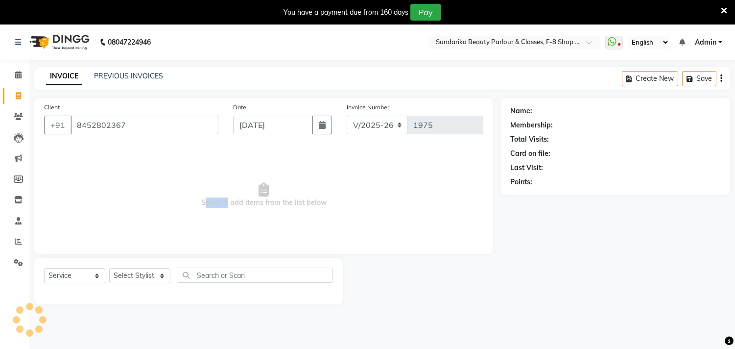
click at [169, 224] on span "Select & add items from the list below" at bounding box center [263, 195] width 439 height 98
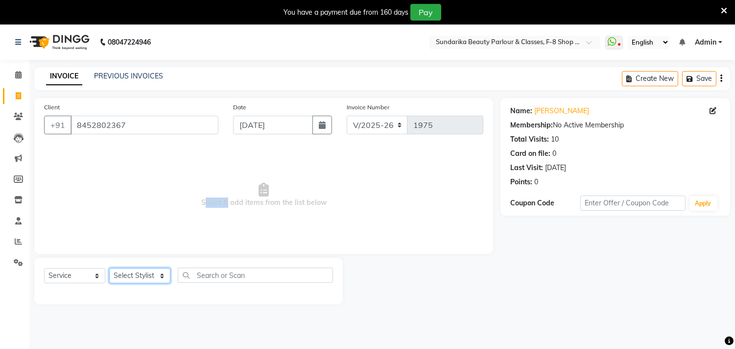
click at [122, 277] on select "Select Stylist Gita mala [PERSON_NAME] Mam" at bounding box center [139, 275] width 61 height 15
select select "35109"
click at [109, 268] on select "Select Stylist Gita mala [PERSON_NAME] Mam" at bounding box center [139, 275] width 61 height 15
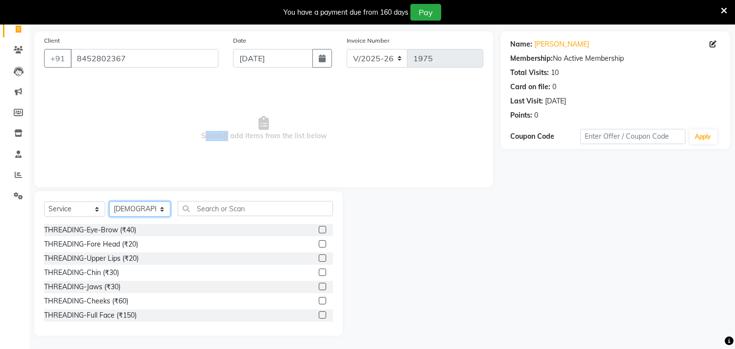
scroll to position [68, 0]
click at [109, 231] on div "THREADING-Eye-Brow (₹40)" at bounding box center [90, 229] width 92 height 10
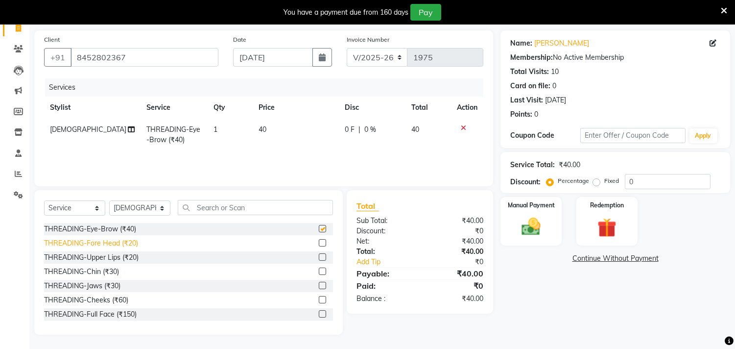
checkbox input "false"
click at [120, 258] on div "THREADING-Upper Lips (₹20)" at bounding box center [91, 257] width 94 height 10
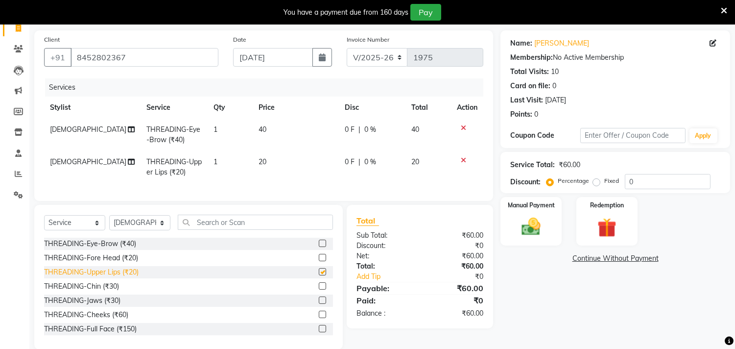
click at [120, 258] on div "THREADING-Eye-Brow (₹40) THREADING-Fore Head (₹20) THREADING-Upper Lips (₹20) T…" at bounding box center [188, 286] width 289 height 98
checkbox input "false"
click at [531, 232] on img at bounding box center [531, 226] width 32 height 23
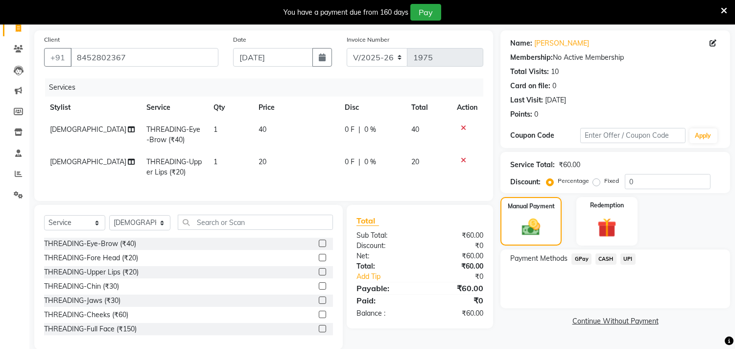
click at [581, 259] on span "GPay" at bounding box center [581, 258] width 20 height 11
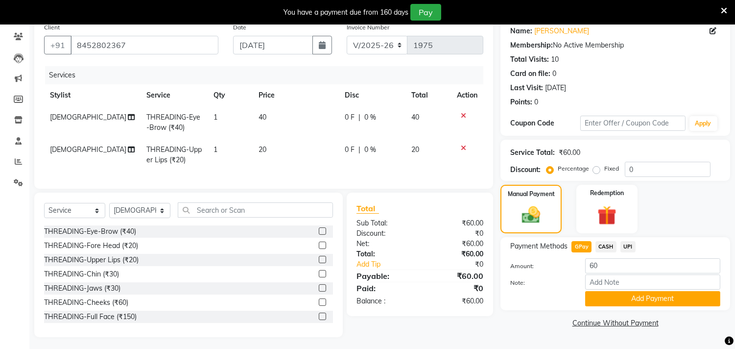
scroll to position [91, 0]
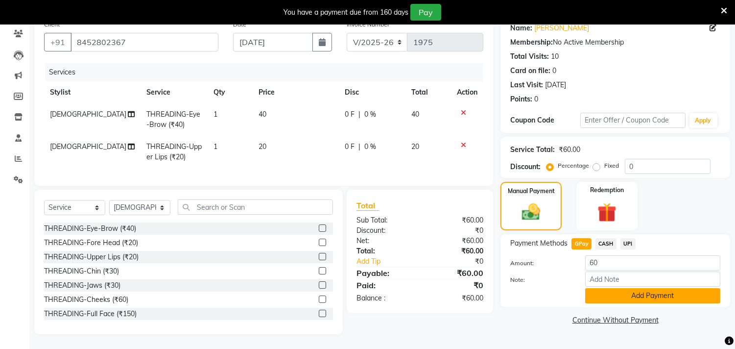
click at [610, 288] on button "Add Payment" at bounding box center [652, 295] width 135 height 15
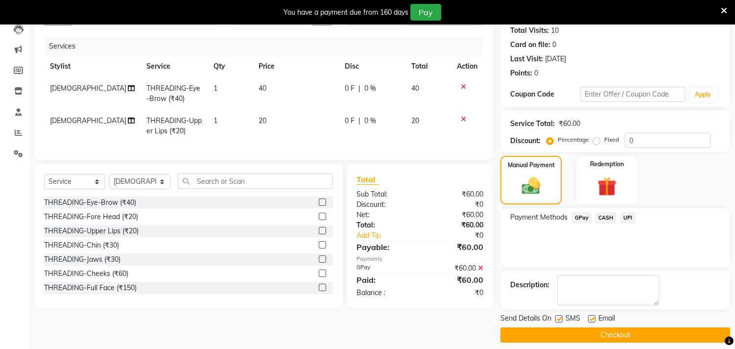
scroll to position [116, 0]
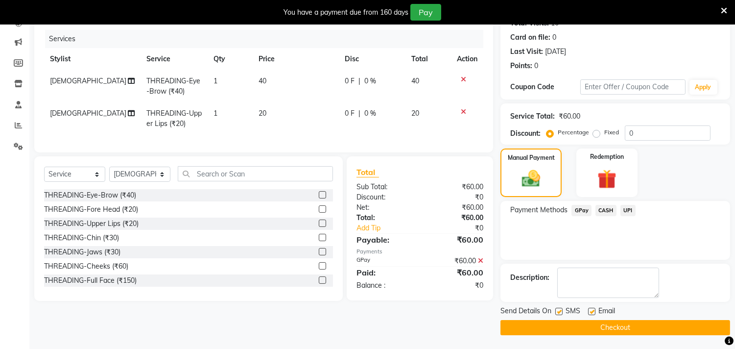
click at [595, 325] on button "Checkout" at bounding box center [615, 327] width 230 height 15
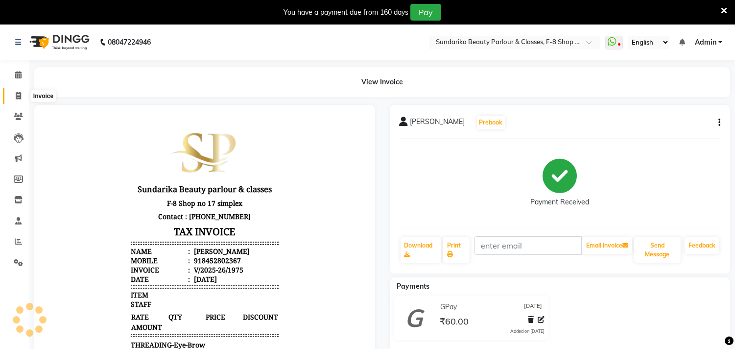
click at [17, 96] on icon at bounding box center [18, 95] width 5 height 7
select select "service"
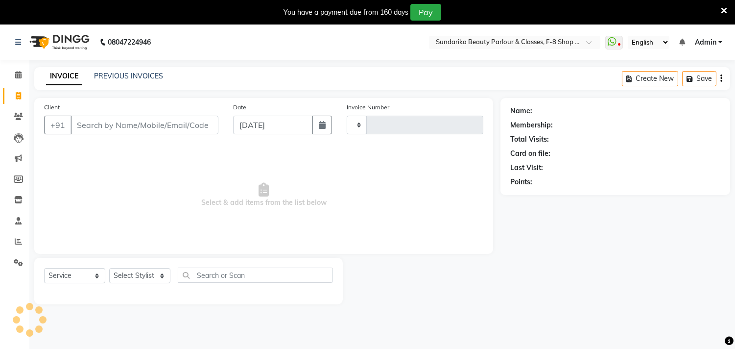
type input "1976"
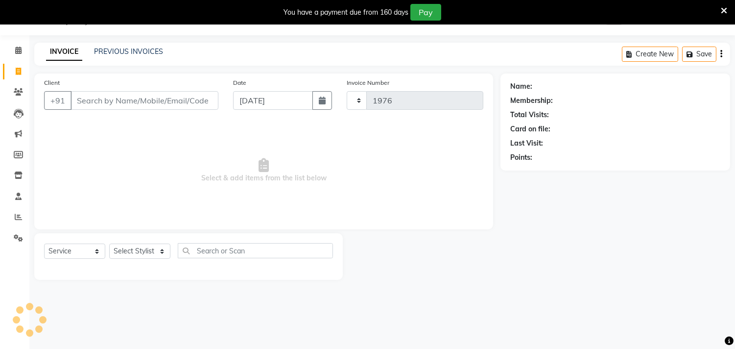
select select "5341"
click at [138, 253] on select "Select Stylist Gita mala [PERSON_NAME] Mam" at bounding box center [139, 250] width 61 height 15
click at [137, 252] on select "Select Stylist Gita mala [PERSON_NAME] Mam" at bounding box center [139, 250] width 61 height 15
click at [134, 251] on select "Select Stylist Gita mala [PERSON_NAME] Mam" at bounding box center [139, 250] width 61 height 15
drag, startPoint x: 134, startPoint y: 251, endPoint x: 133, endPoint y: 262, distance: 11.8
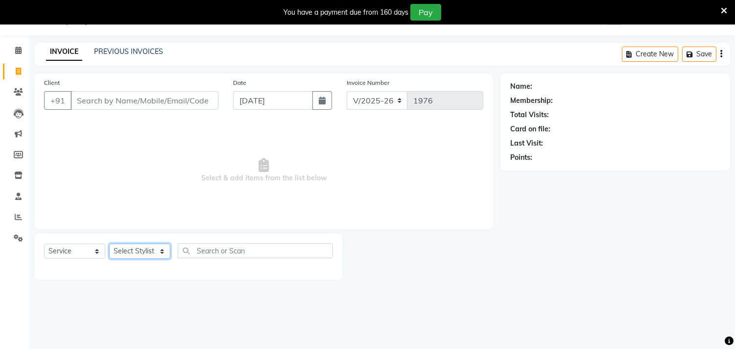
click at [134, 251] on select "Select Stylist Gita mala [PERSON_NAME] Mam" at bounding box center [139, 250] width 61 height 15
click at [136, 250] on select "Select Stylist Gita mala [PERSON_NAME] Mam" at bounding box center [139, 250] width 61 height 15
click at [133, 242] on div "Select Service Product Membership Package Voucher Prepaid Gift Card Select Styl…" at bounding box center [188, 256] width 308 height 47
click at [134, 250] on select "Select Stylist Gita mala [PERSON_NAME] Mam" at bounding box center [139, 250] width 61 height 15
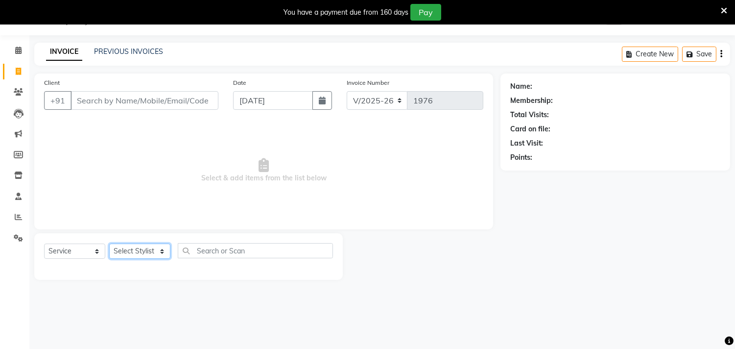
select select "35110"
click at [109, 244] on select "Select Stylist Gita mala [PERSON_NAME] Mam" at bounding box center [139, 250] width 61 height 15
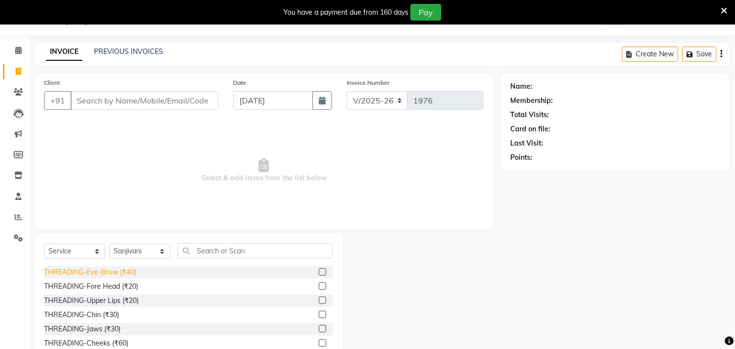
click at [127, 272] on div "THREADING-Eye-Brow (₹40)" at bounding box center [90, 272] width 92 height 10
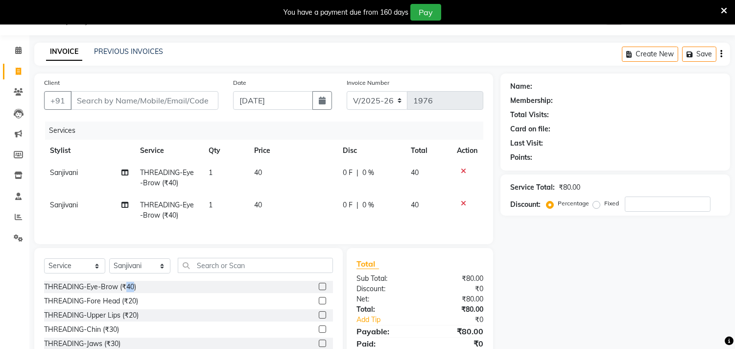
checkbox input "false"
click at [464, 201] on icon at bounding box center [463, 203] width 5 height 7
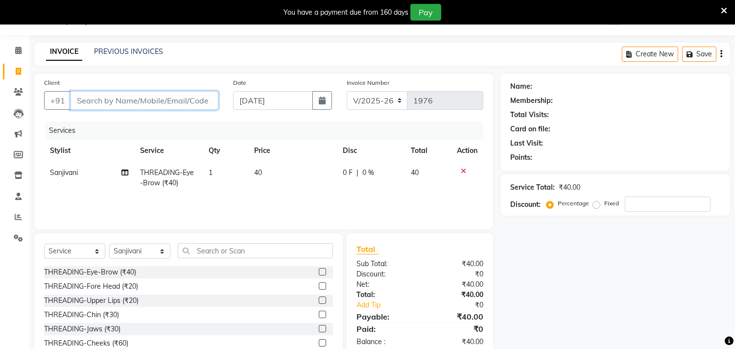
click at [184, 105] on input "Client" at bounding box center [144, 100] width 148 height 19
type input "9"
type input "0"
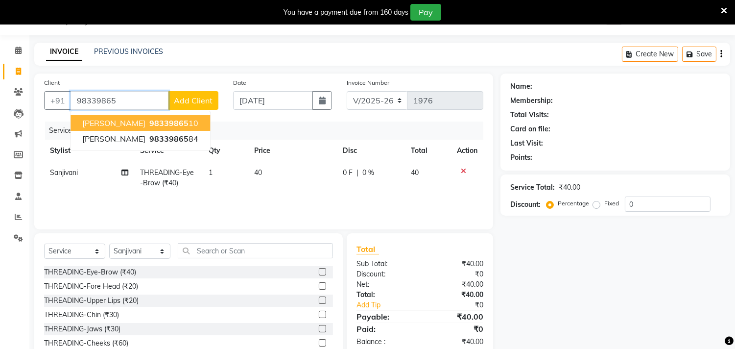
click at [149, 120] on span "98339865" at bounding box center [168, 123] width 39 height 10
type input "9833986510"
click at [142, 120] on div "Client [PHONE_NUMBER] [PERSON_NAME] 98339865 10 [PERSON_NAME] 98339865 84 Add C…" at bounding box center [263, 151] width 459 height 156
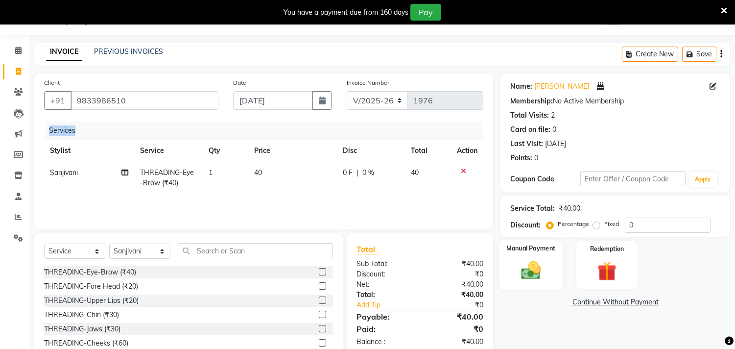
click at [539, 271] on img at bounding box center [531, 270] width 32 height 23
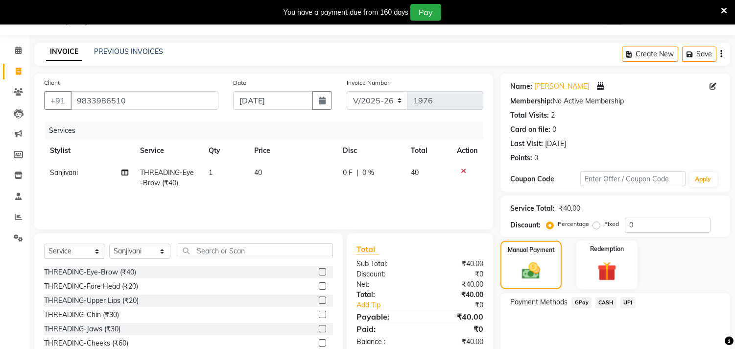
click at [583, 303] on span "GPay" at bounding box center [581, 302] width 20 height 11
click at [583, 302] on span "GPay" at bounding box center [581, 302] width 20 height 11
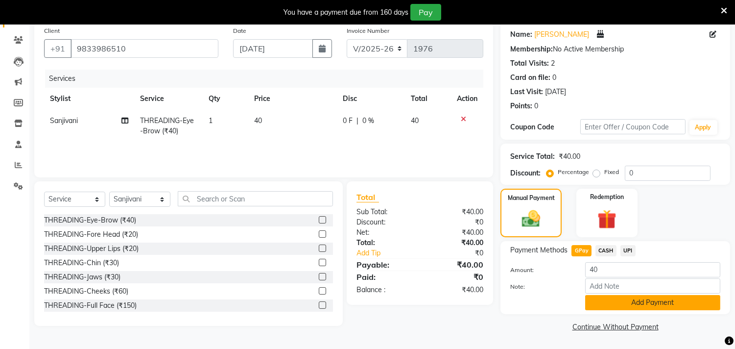
click at [593, 303] on button "Add Payment" at bounding box center [652, 302] width 135 height 15
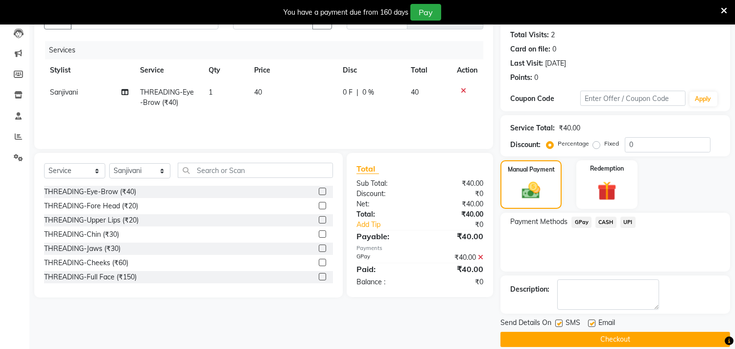
scroll to position [117, 0]
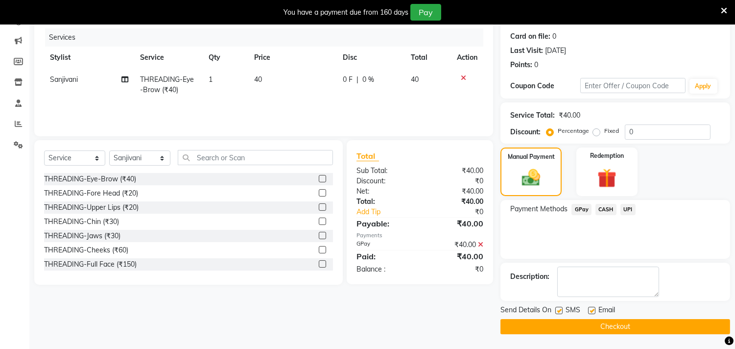
click at [598, 323] on button "Checkout" at bounding box center [615, 326] width 230 height 15
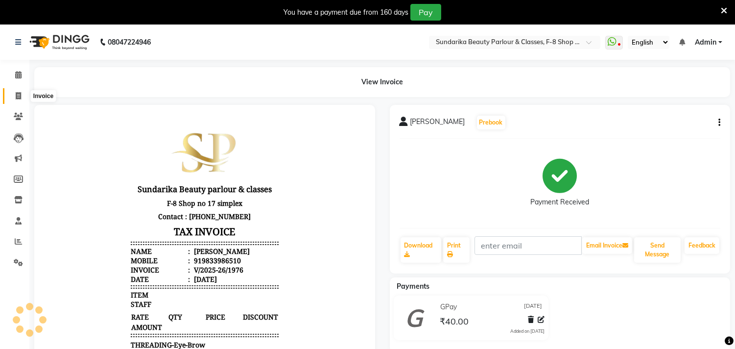
click at [17, 98] on icon at bounding box center [18, 95] width 5 height 7
select select "service"
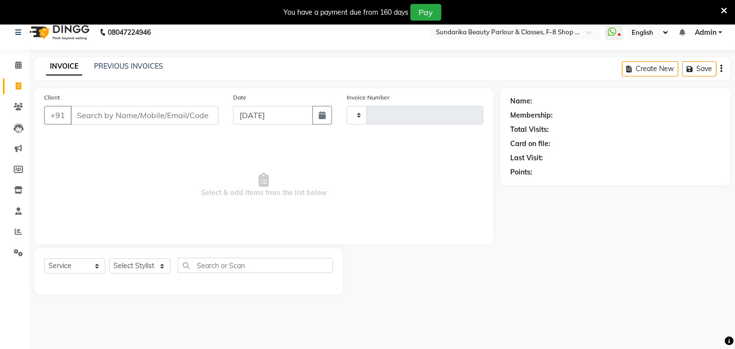
scroll to position [24, 0]
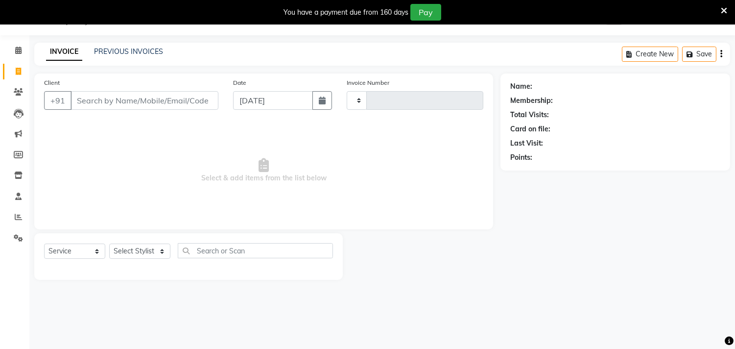
type input "1977"
select select "5341"
click at [139, 250] on select "Select Stylist" at bounding box center [139, 250] width 61 height 15
click at [139, 251] on select "Select Stylist" at bounding box center [139, 250] width 61 height 15
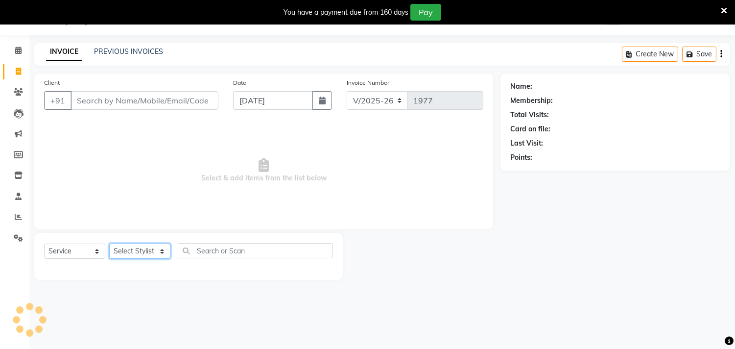
click at [139, 251] on select "Select Stylist" at bounding box center [139, 250] width 61 height 15
click at [140, 247] on select "Select Stylist" at bounding box center [139, 250] width 61 height 15
select select "35109"
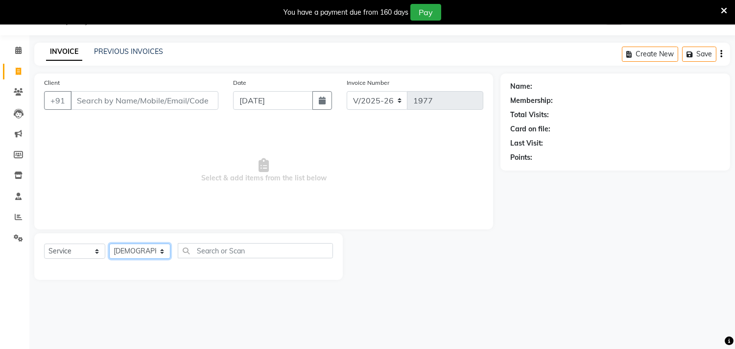
click at [109, 244] on select "Select Stylist Gita mala [PERSON_NAME] Mam" at bounding box center [139, 250] width 61 height 15
click at [152, 266] on div at bounding box center [188, 266] width 289 height 0
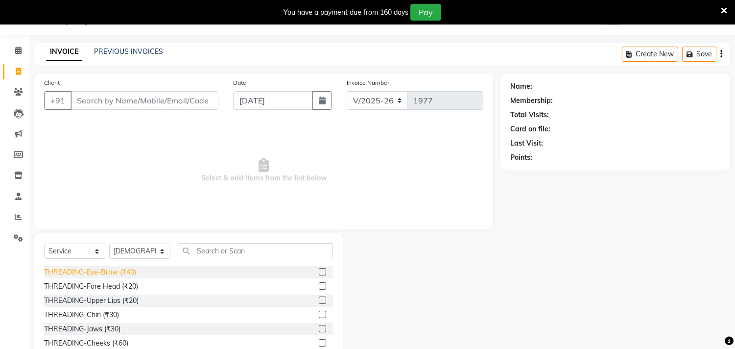
click at [121, 275] on div "THREADING-Eye-Brow (₹40)" at bounding box center [90, 272] width 92 height 10
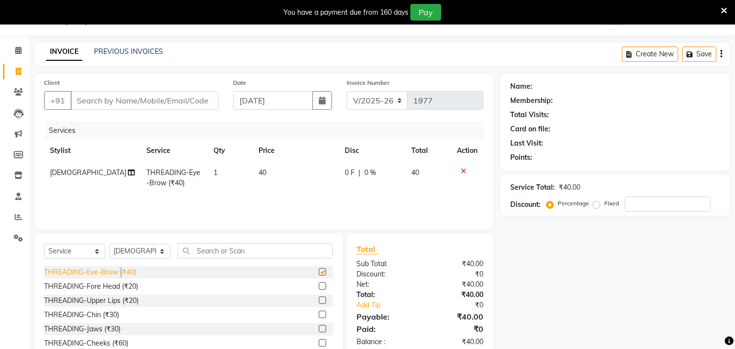
checkbox input "false"
click at [174, 99] on input "Client" at bounding box center [144, 100] width 148 height 19
type input "d"
type input "0"
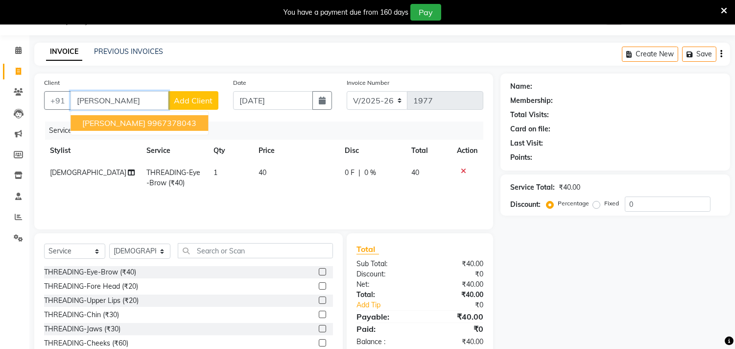
click at [169, 117] on button "[PERSON_NAME] 9967378043" at bounding box center [139, 123] width 138 height 16
type input "9967378043"
click at [169, 117] on div "Client [PHONE_NUMBER] [PERSON_NAME] 9967378043 Add Client" at bounding box center [131, 97] width 189 height 40
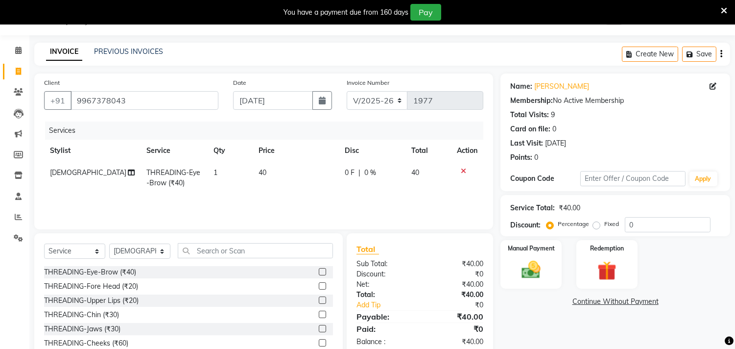
click at [56, 168] on span "[DEMOGRAPHIC_DATA]" at bounding box center [88, 172] width 76 height 9
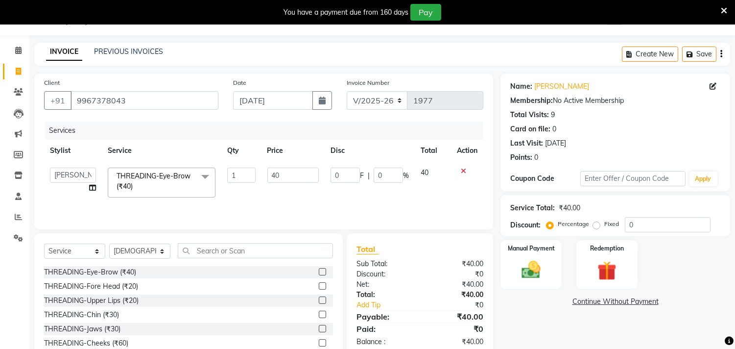
select select "35220"
click at [524, 264] on img at bounding box center [531, 269] width 32 height 23
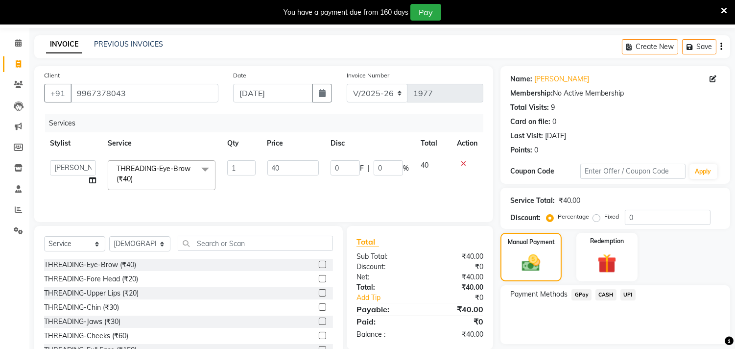
scroll to position [68, 0]
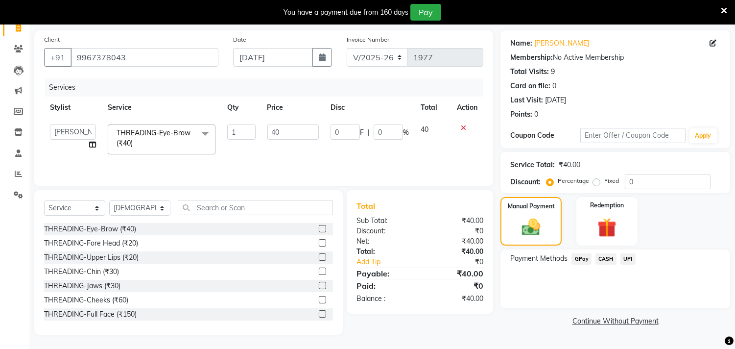
click at [610, 258] on span "CASH" at bounding box center [605, 258] width 21 height 11
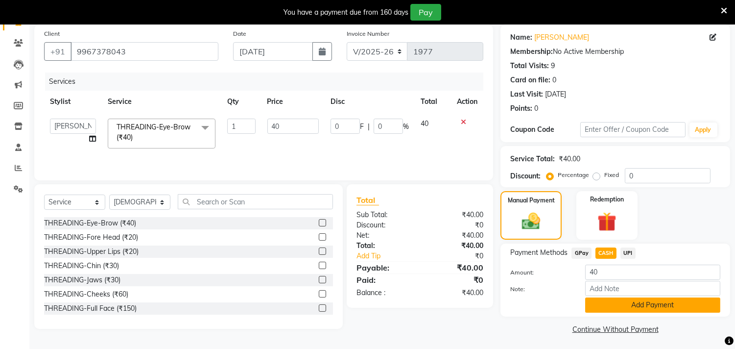
scroll to position [75, 0]
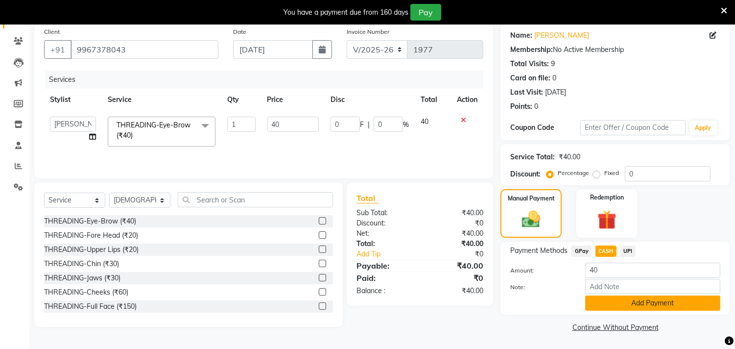
click at [615, 302] on button "Add Payment" at bounding box center [652, 302] width 135 height 15
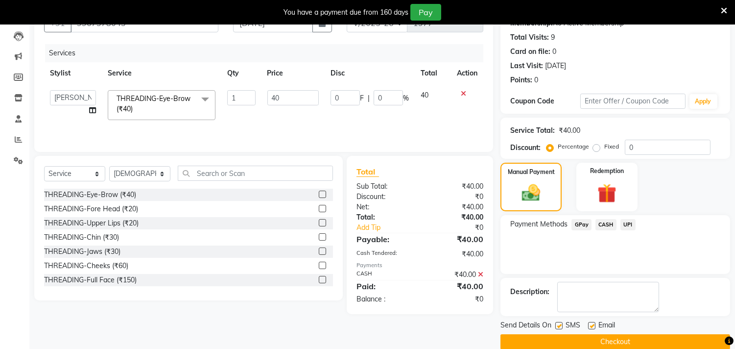
scroll to position [116, 0]
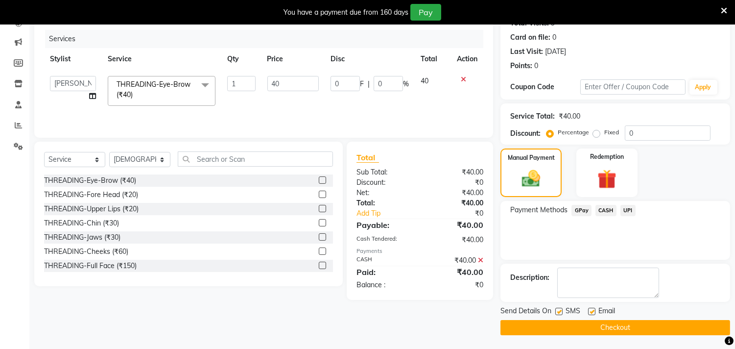
click at [621, 325] on button "Checkout" at bounding box center [615, 327] width 230 height 15
click at [621, 325] on div "Checkout" at bounding box center [615, 327] width 230 height 15
